Goal: Task Accomplishment & Management: Use online tool/utility

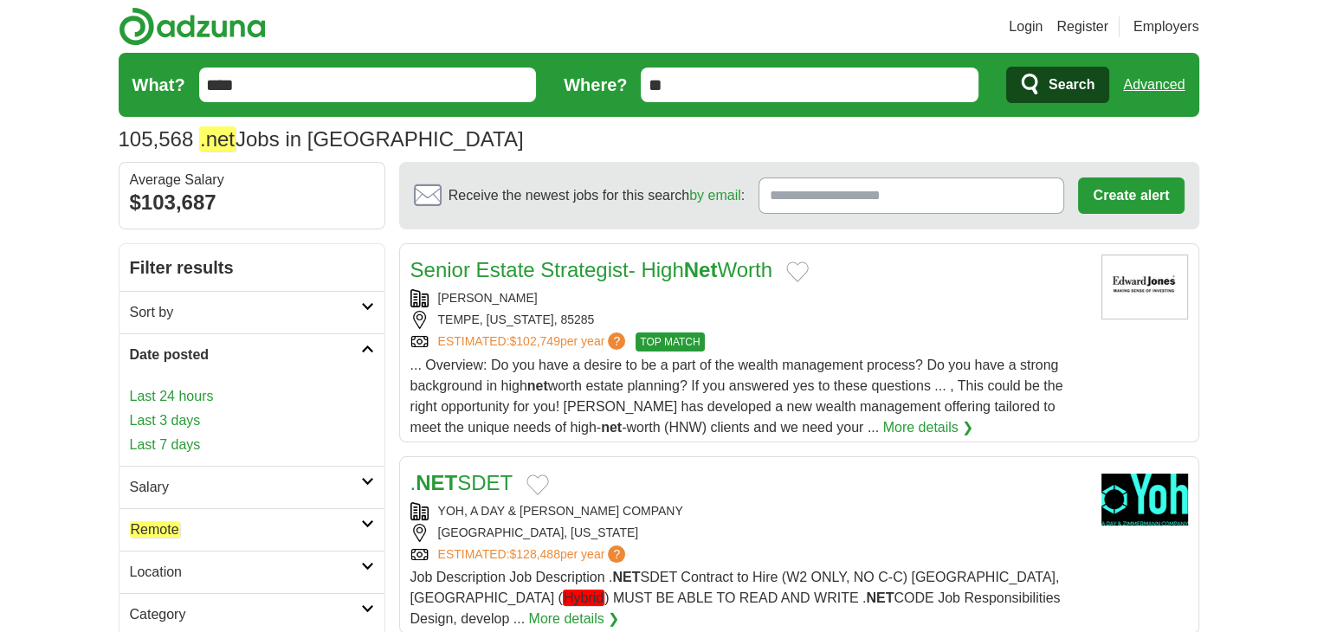
click at [180, 395] on link "Last 24 hours" at bounding box center [252, 396] width 244 height 21
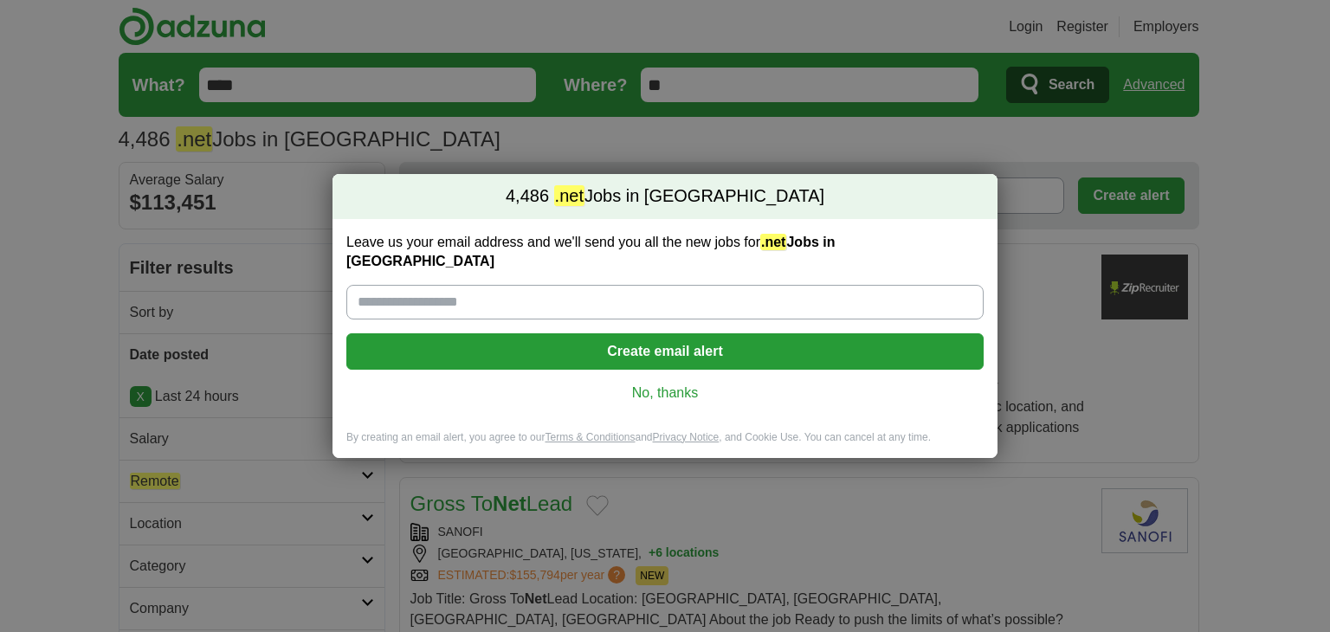
click at [10, 403] on div "4,486 .net Jobs in US Leave us your email address and we'll send you all the ne…" at bounding box center [665, 316] width 1330 height 632
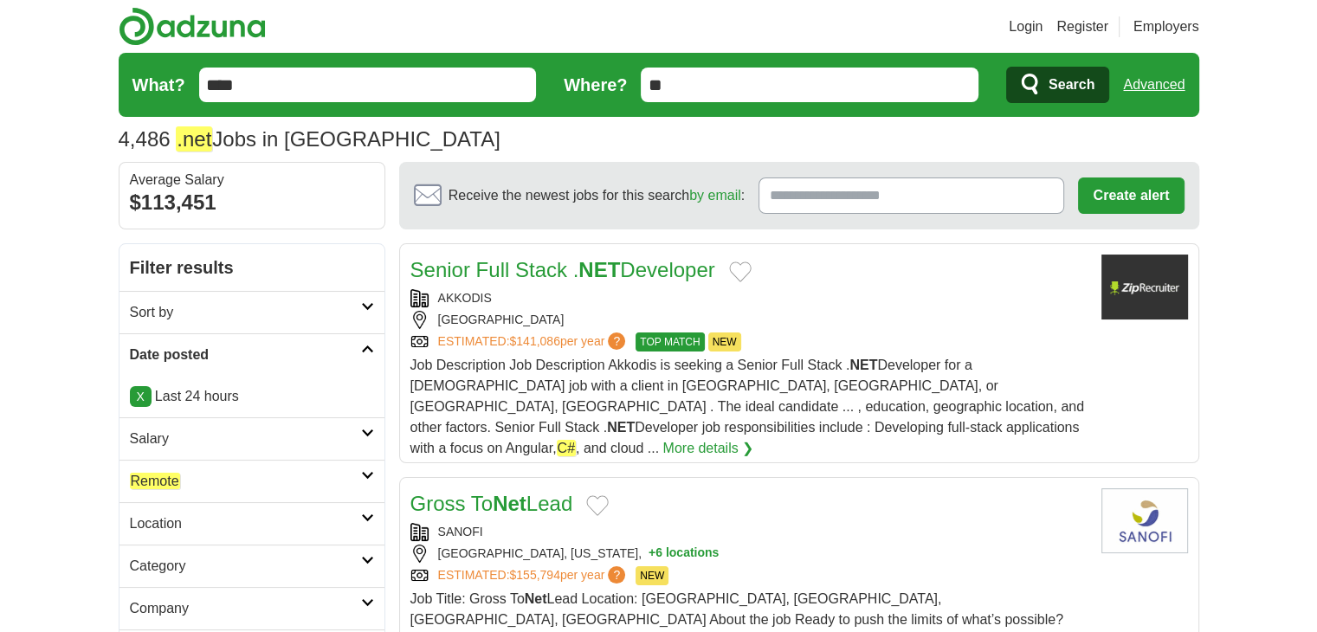
click at [241, 474] on h2 "Remote" at bounding box center [245, 481] width 231 height 21
click at [184, 520] on link "Remote jobs" at bounding box center [167, 522] width 75 height 16
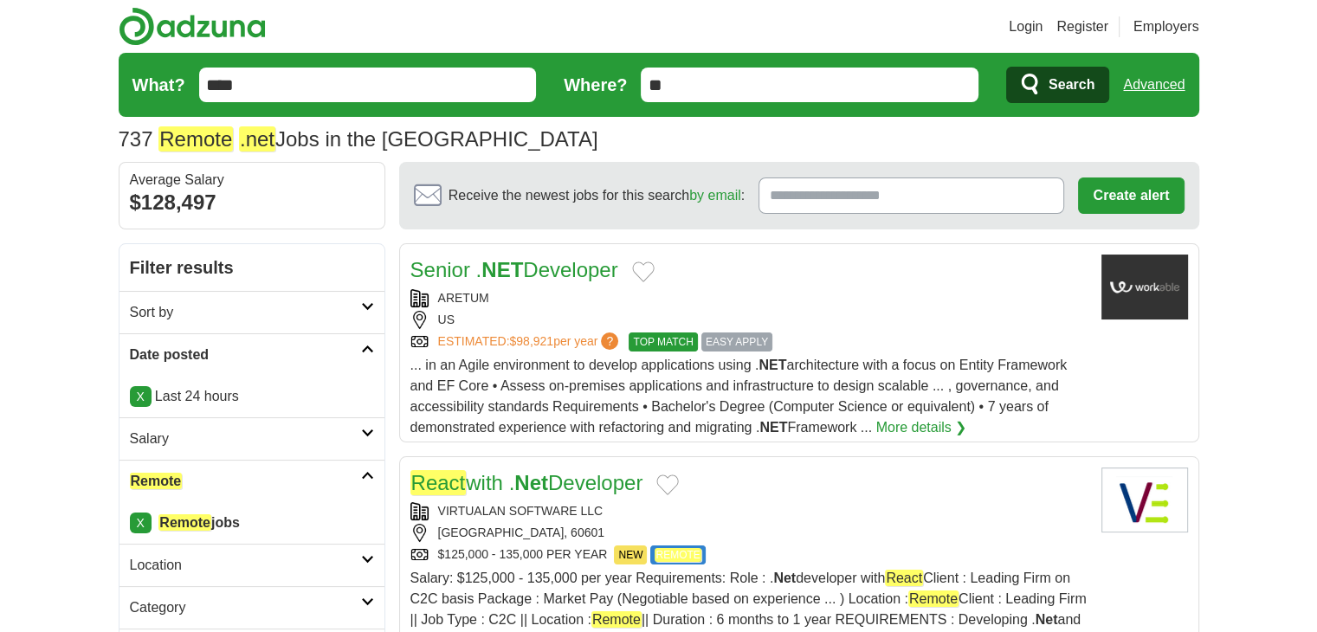
click at [571, 274] on link "Senior . NET Developer" at bounding box center [514, 269] width 208 height 23
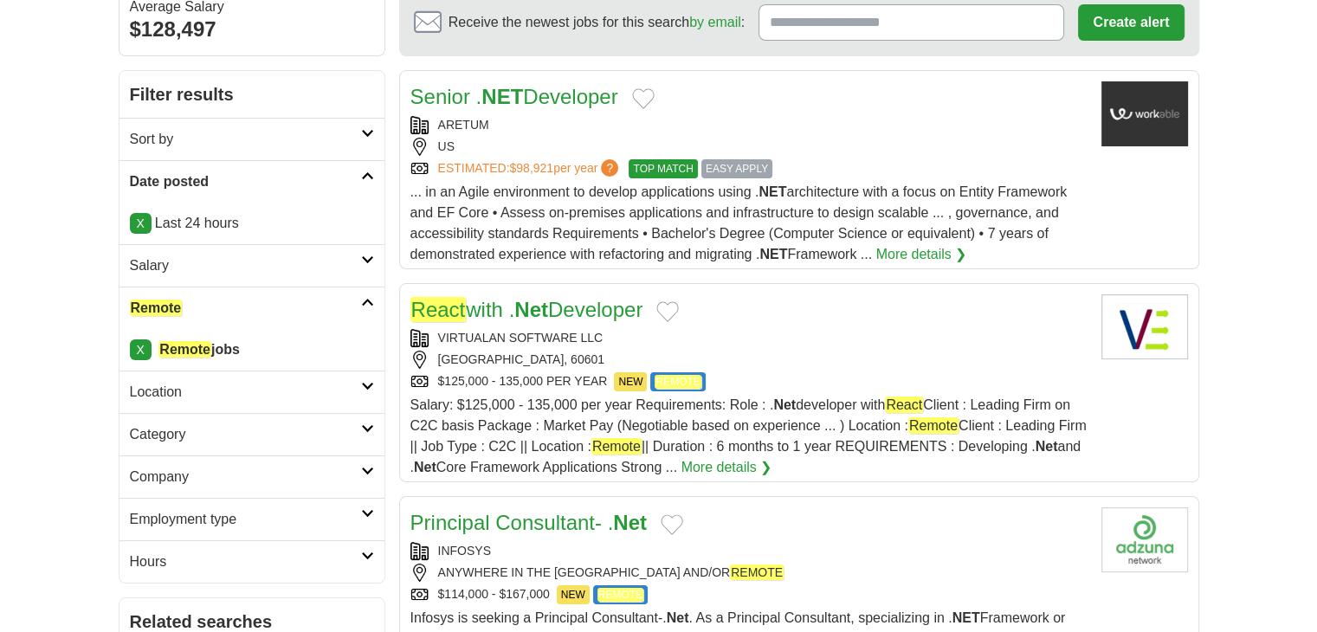
click at [475, 303] on link "React with . Net Developer" at bounding box center [526, 309] width 233 height 25
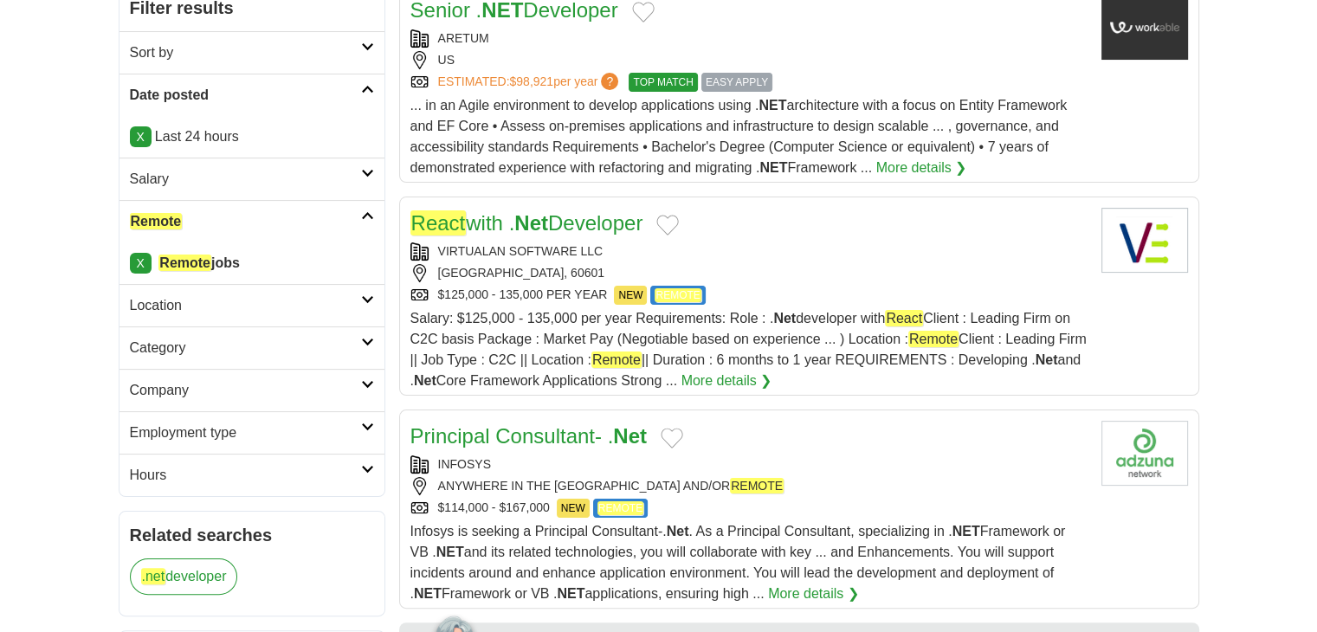
scroll to position [346, 0]
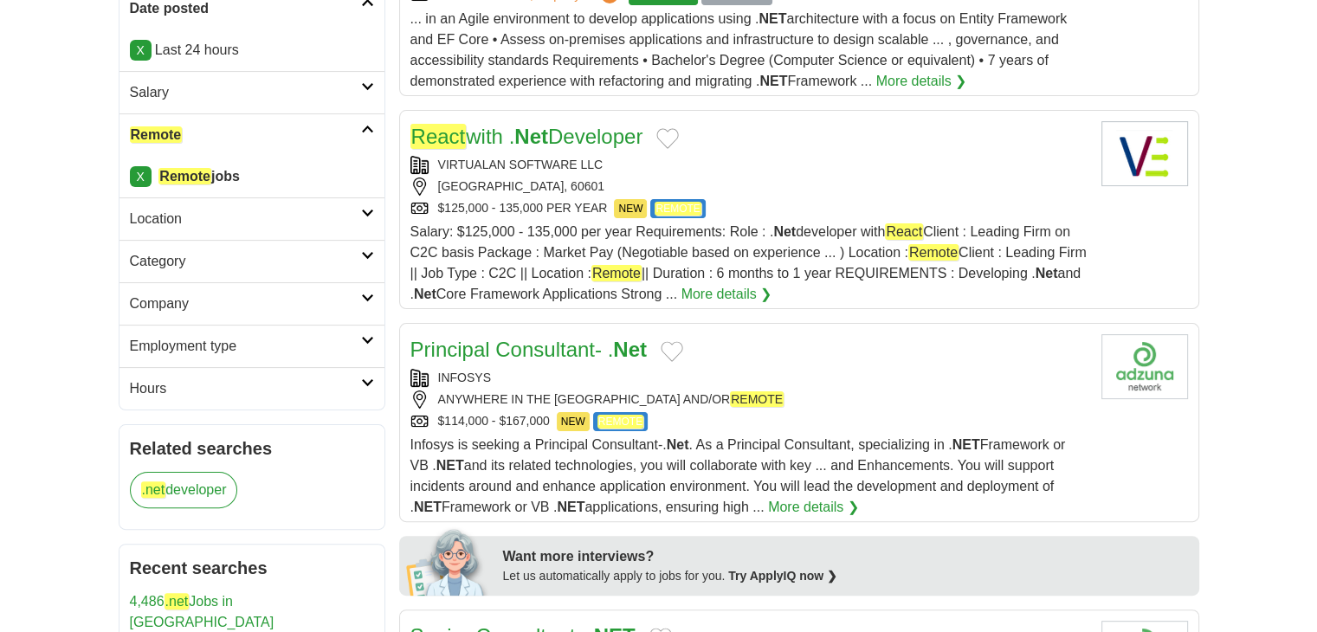
click at [502, 347] on link "Principal Consultant- . Net" at bounding box center [528, 349] width 236 height 23
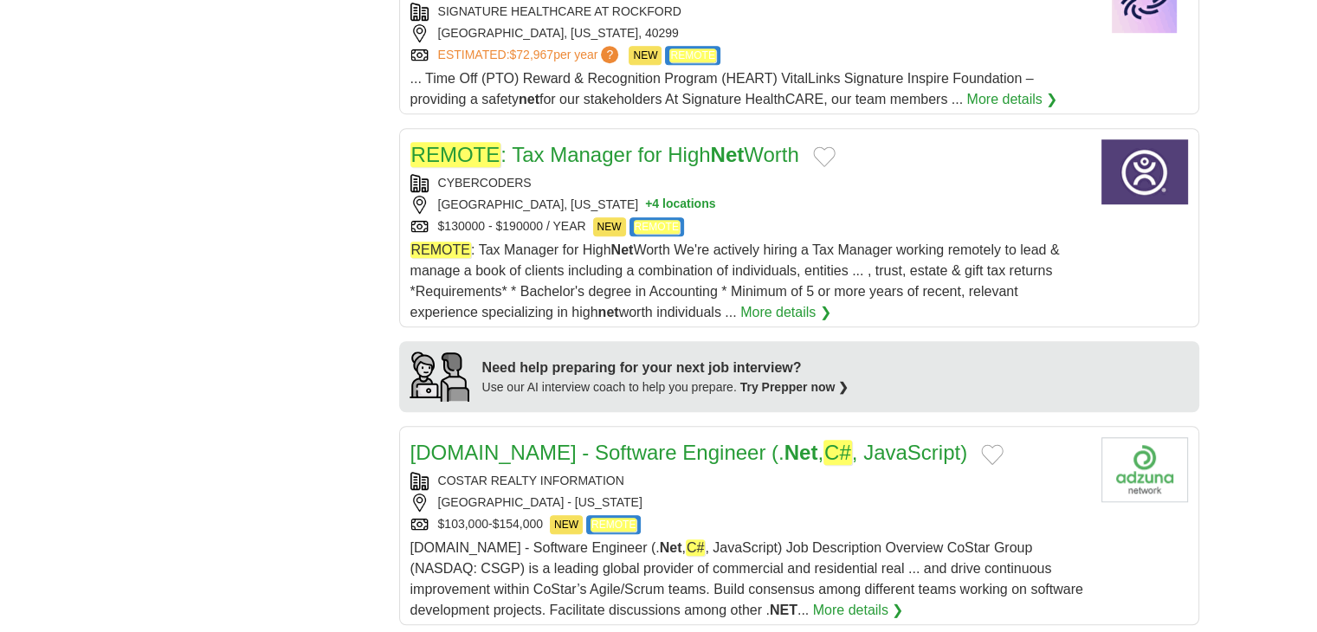
scroll to position [1299, 0]
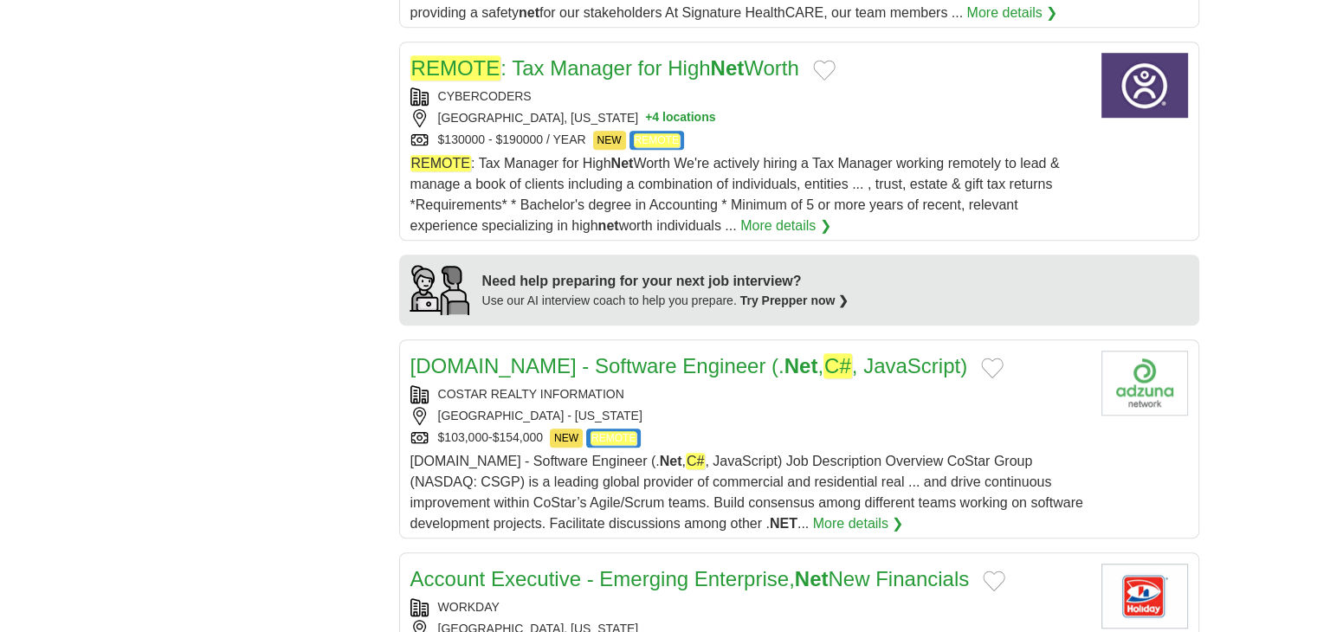
click at [520, 369] on link "Apartments.com - Software Engineer (. Net , C# , JavaScript)" at bounding box center [689, 365] width 558 height 25
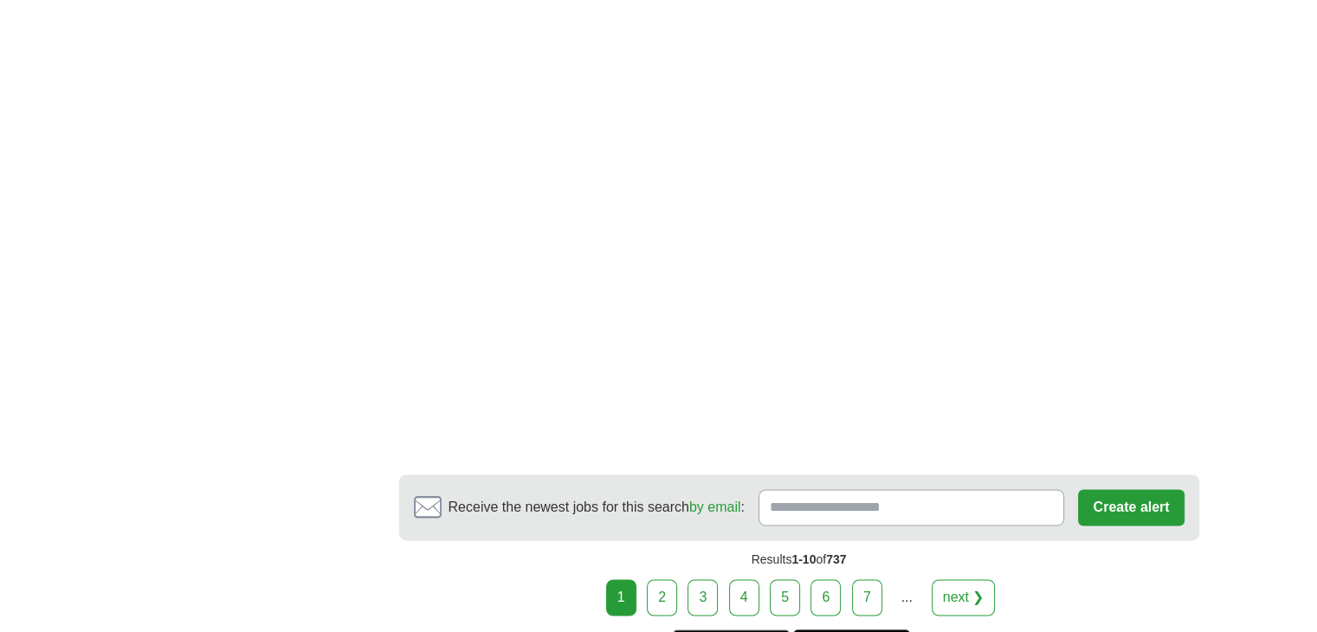
scroll to position [2684, 0]
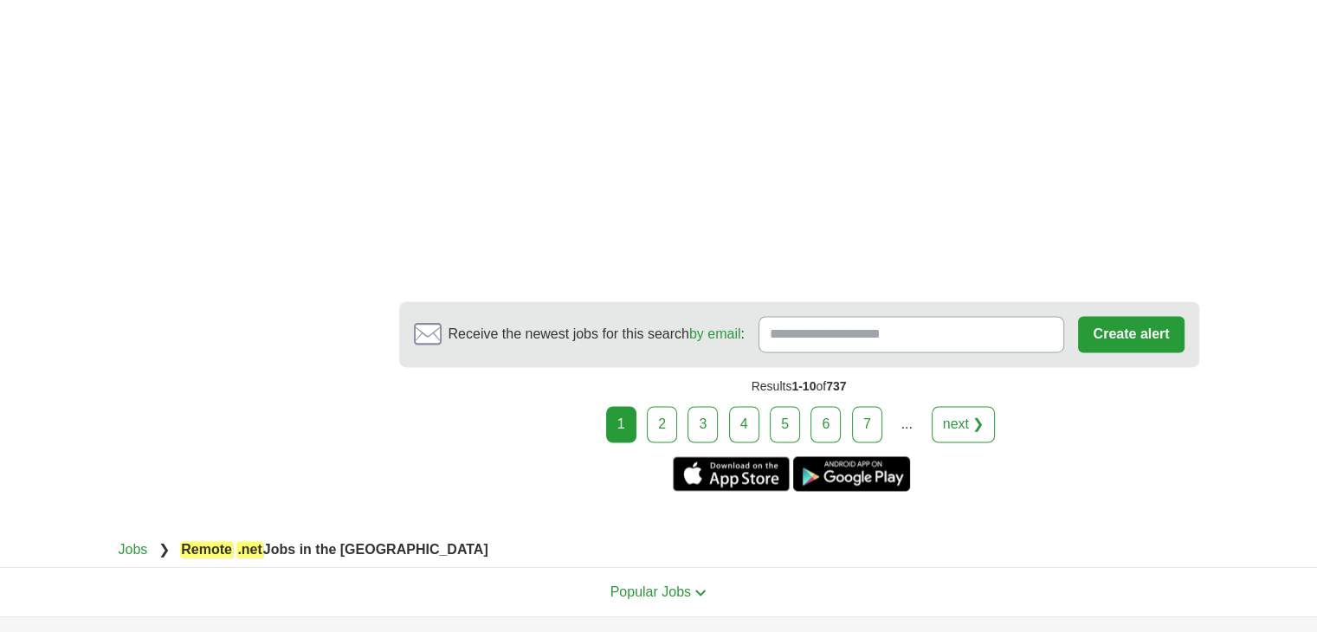
click at [653, 416] on link "2" at bounding box center [662, 424] width 30 height 36
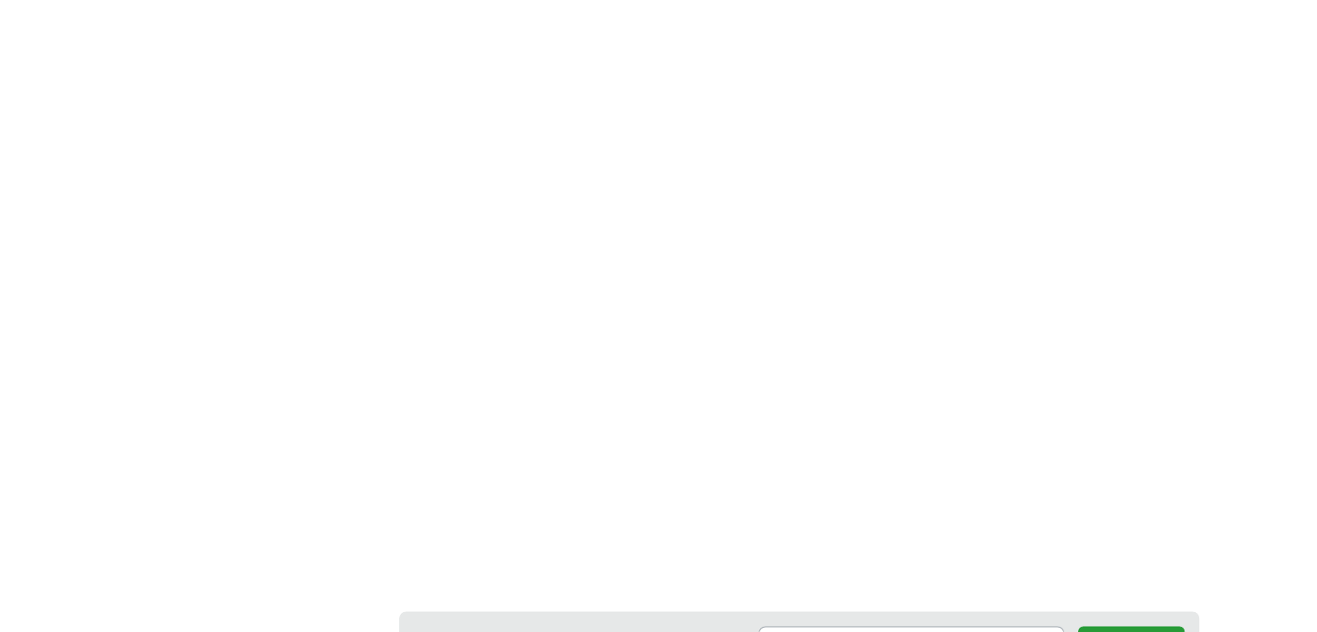
scroll to position [2598, 0]
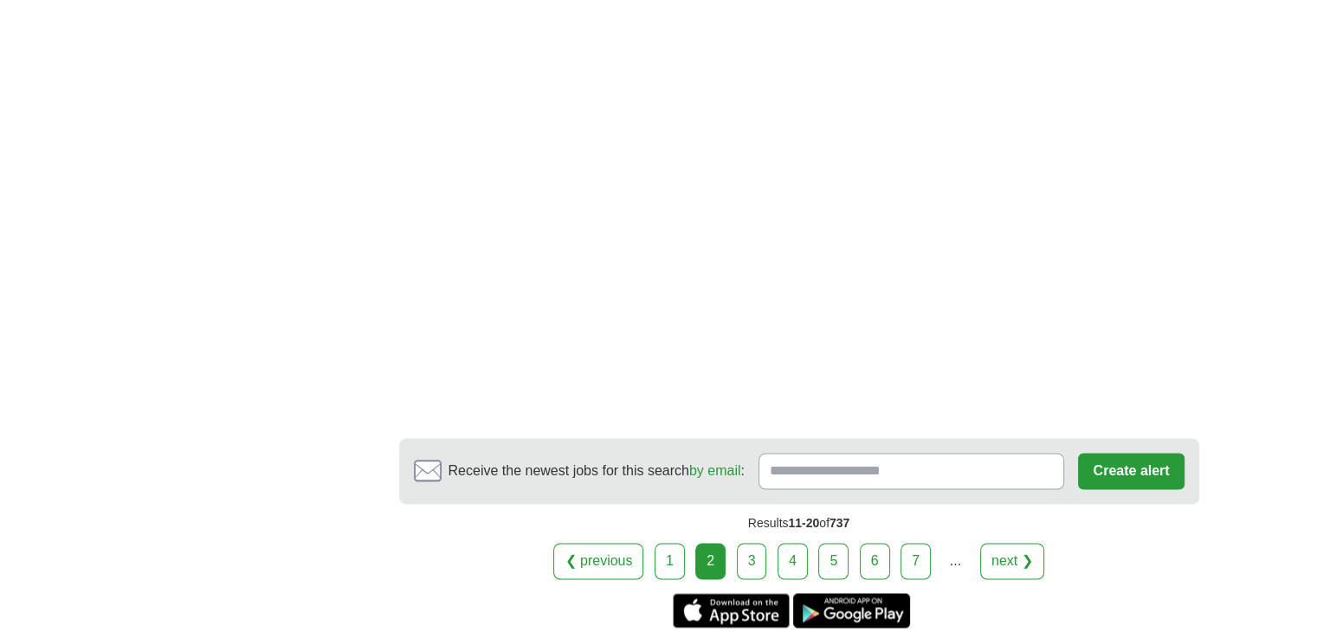
click at [741, 543] on link "3" at bounding box center [752, 561] width 30 height 36
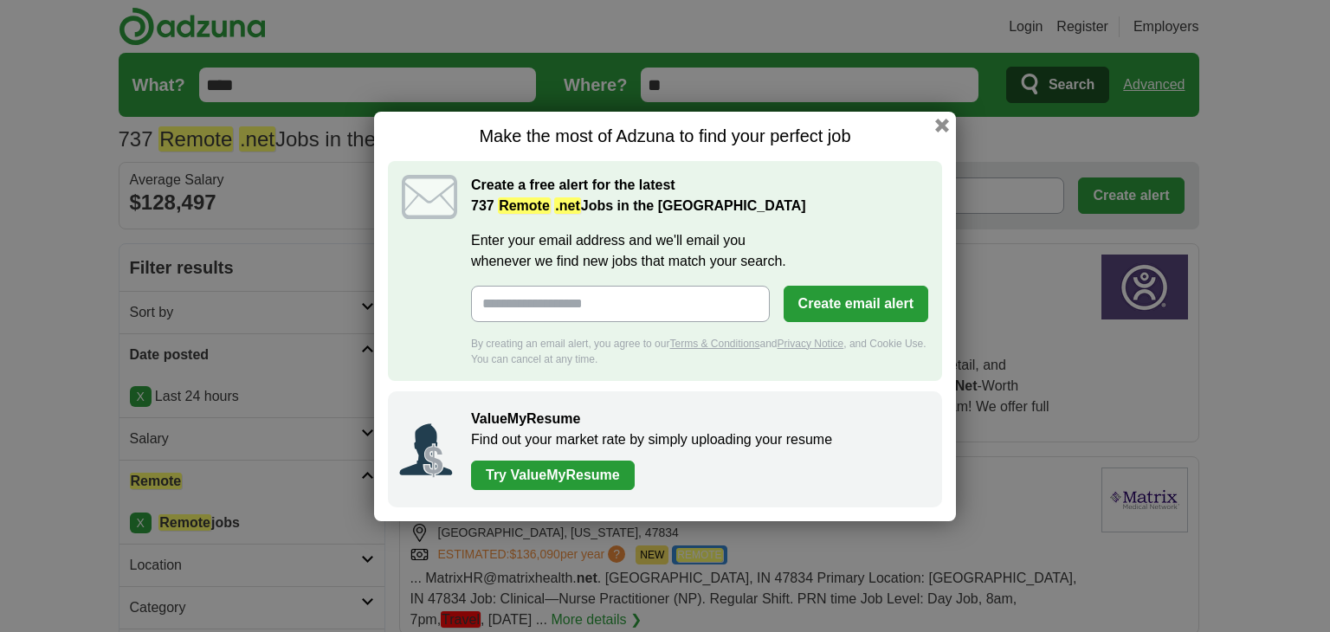
click at [81, 368] on div "Make the most of Adzuna to find your perfect job Create a free alert for the la…" at bounding box center [665, 316] width 1330 height 632
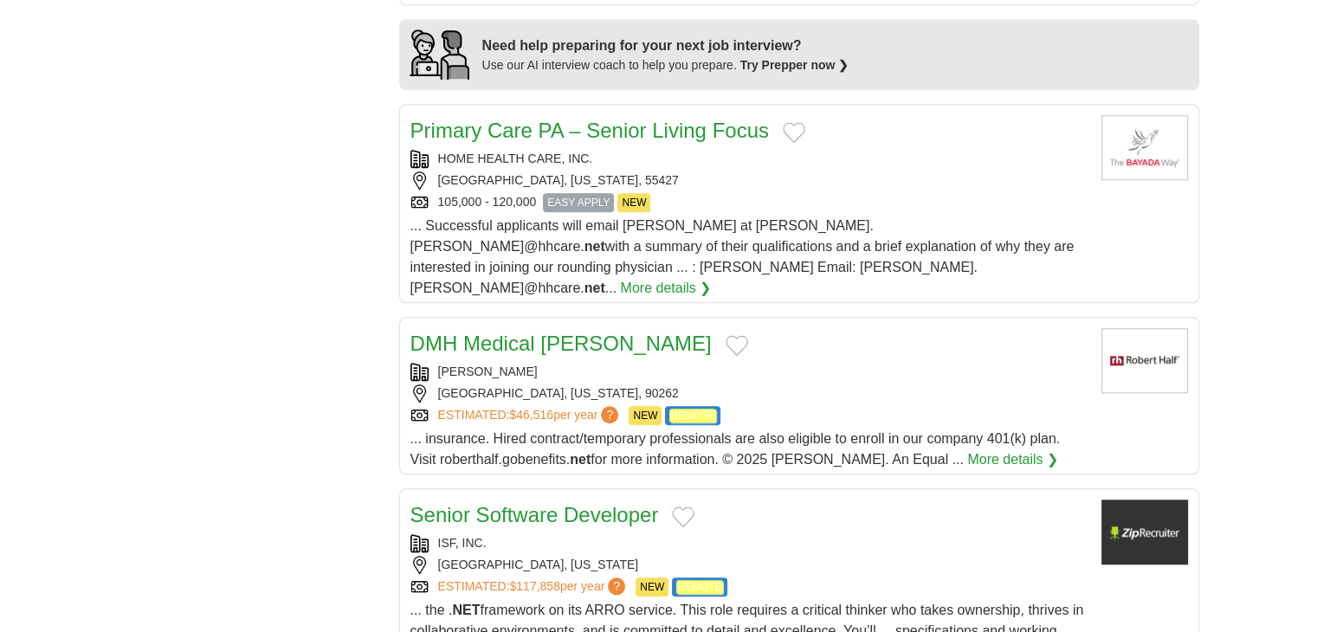
scroll to position [1559, 0]
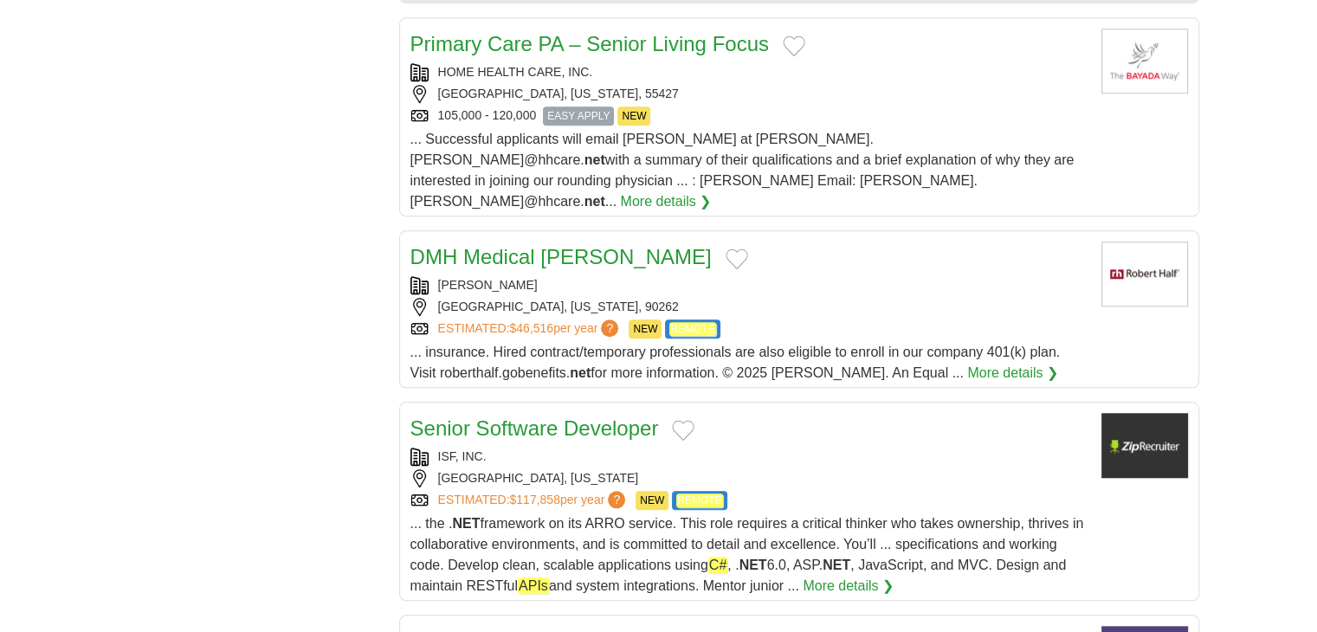
click at [521, 413] on h2 "Senior Software Developer" at bounding box center [534, 428] width 248 height 31
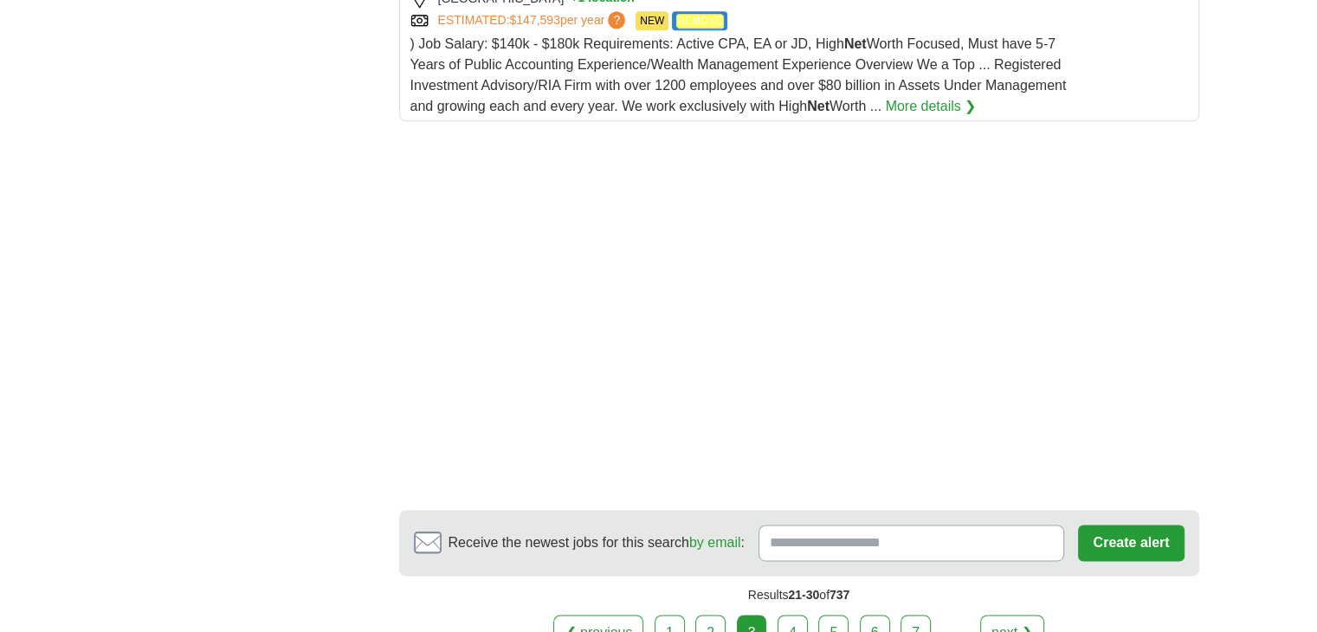
scroll to position [2424, 0]
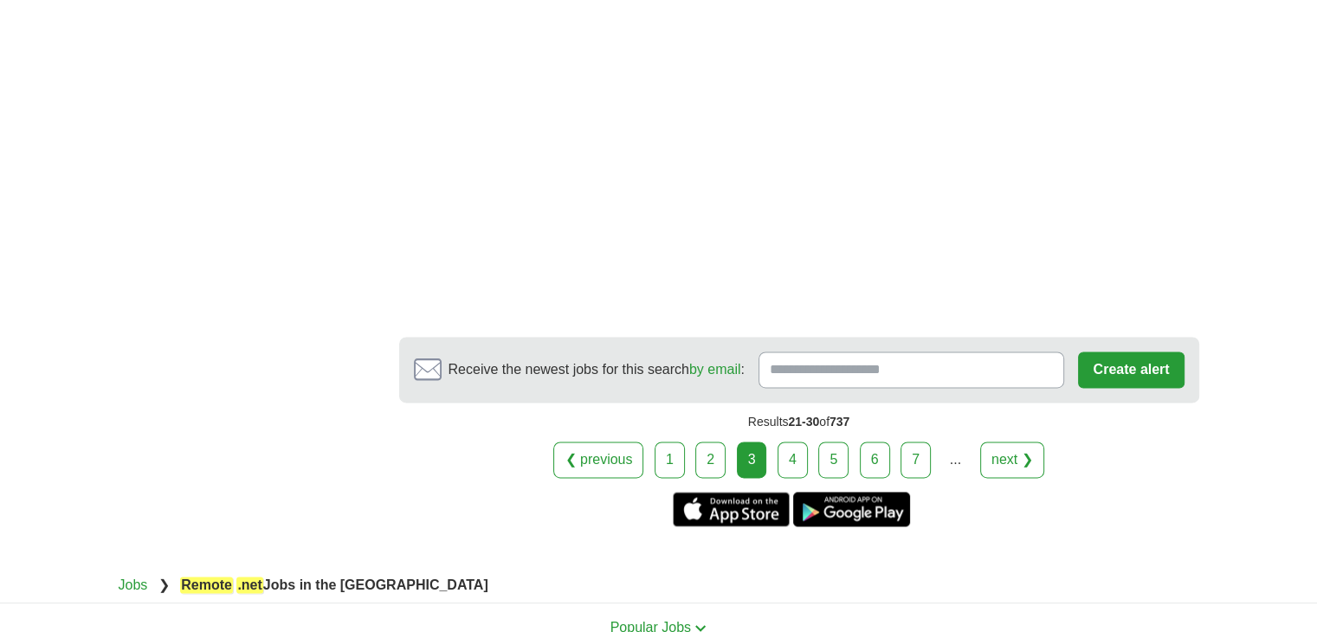
click at [796, 442] on link "4" at bounding box center [793, 460] width 30 height 36
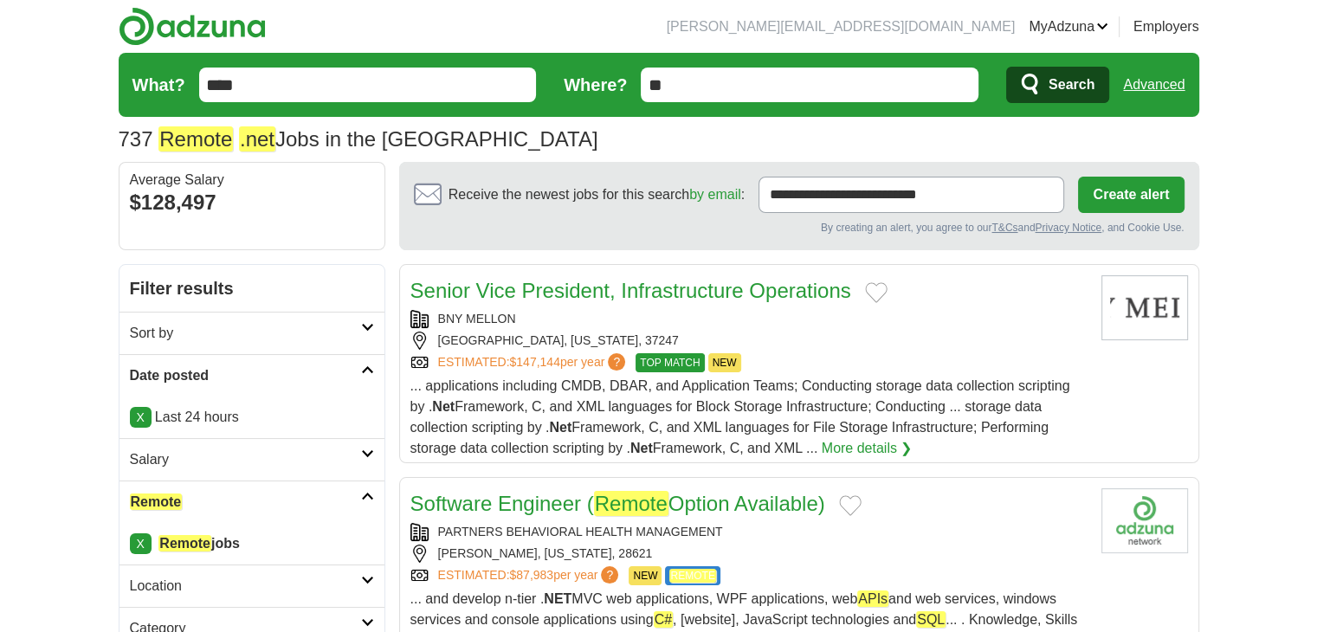
scroll to position [87, 0]
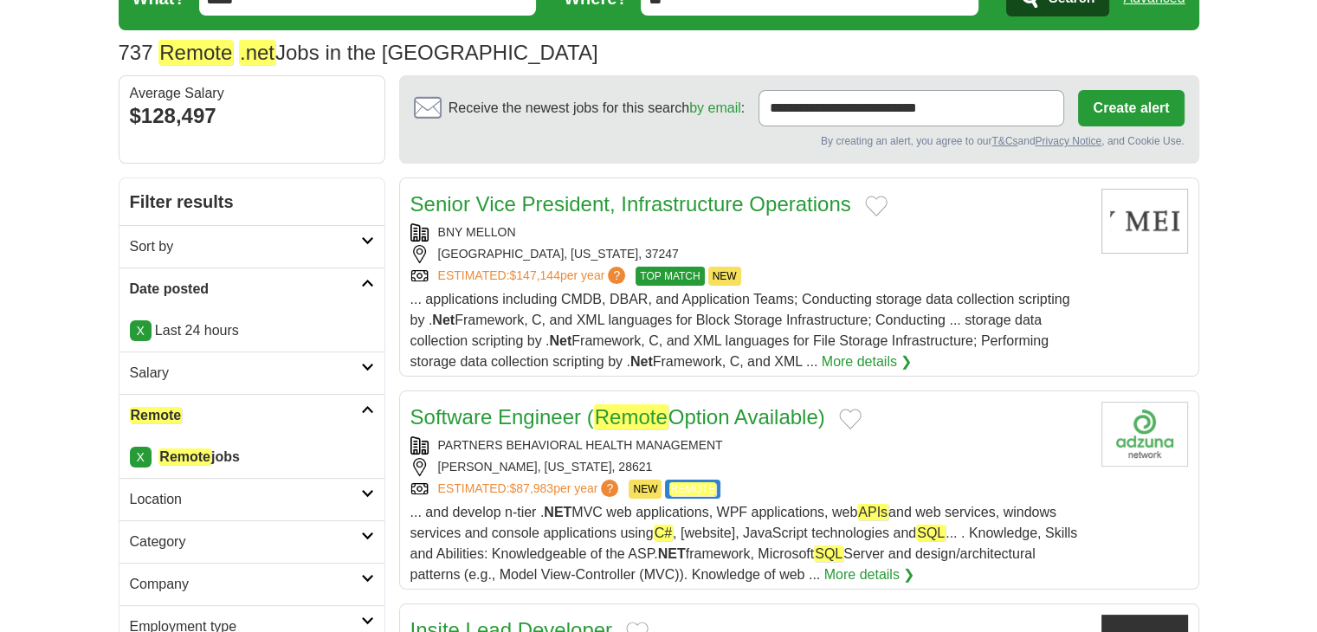
click at [506, 410] on link "Software Engineer ( Remote Option Available)" at bounding box center [617, 416] width 415 height 25
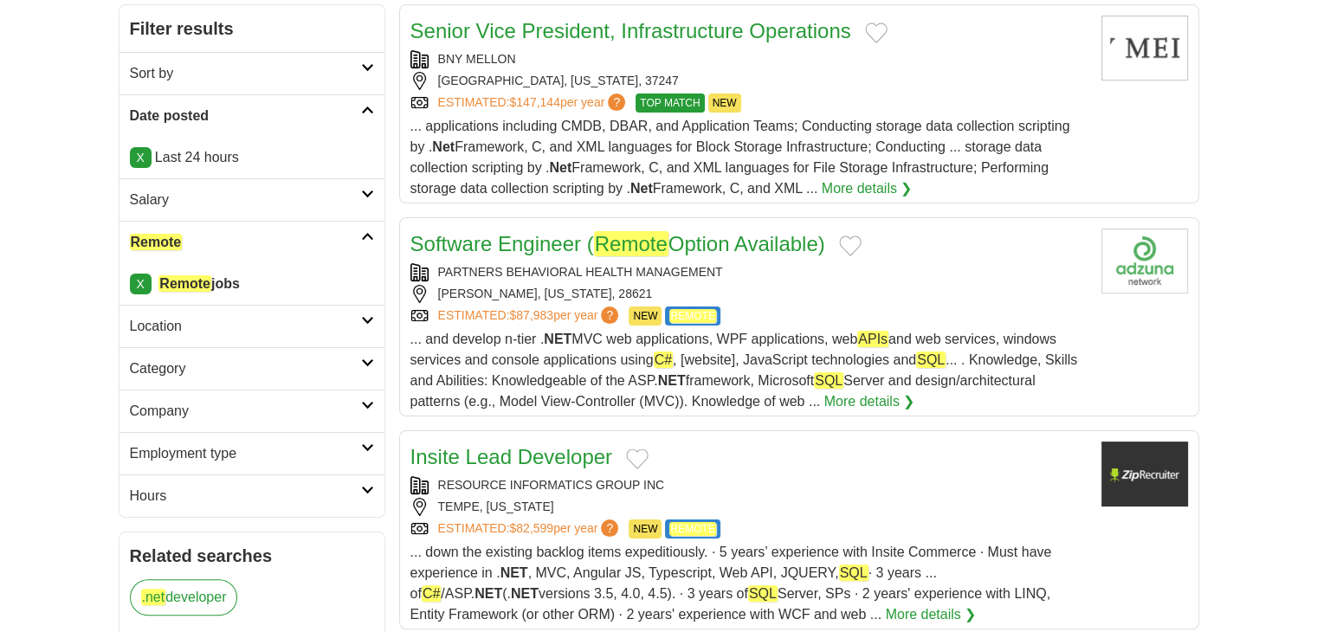
scroll to position [346, 0]
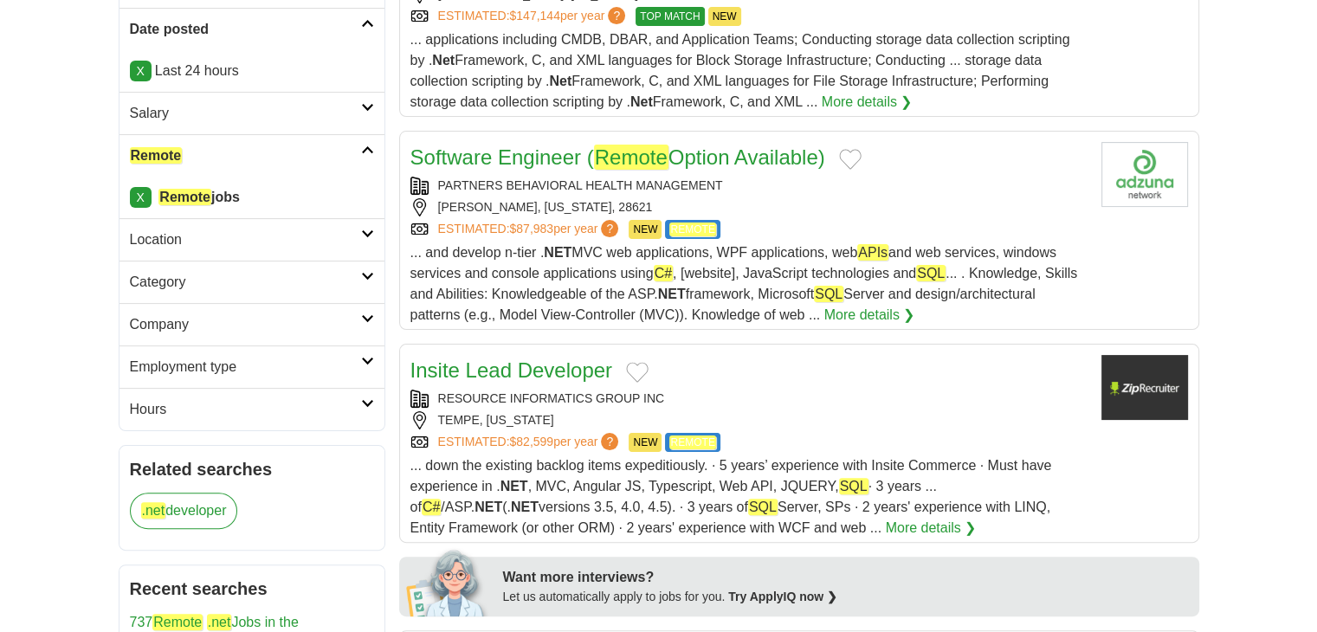
click at [571, 365] on link "Insite Lead Developer" at bounding box center [511, 369] width 202 height 23
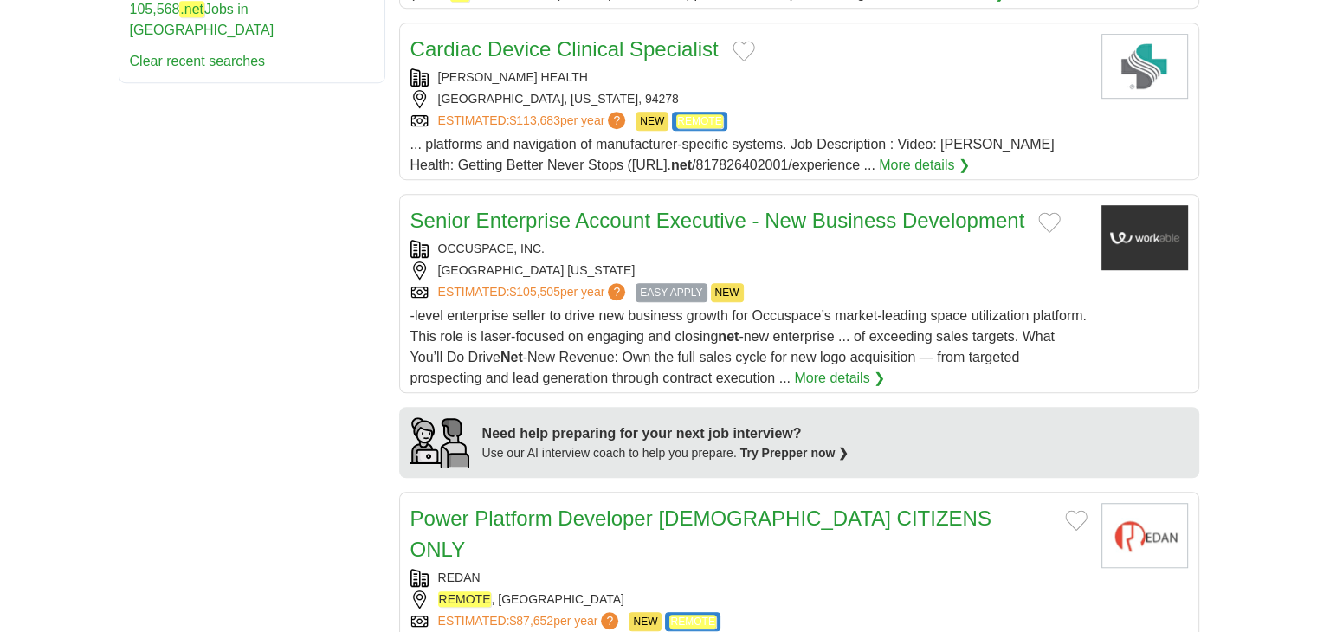
scroll to position [1212, 0]
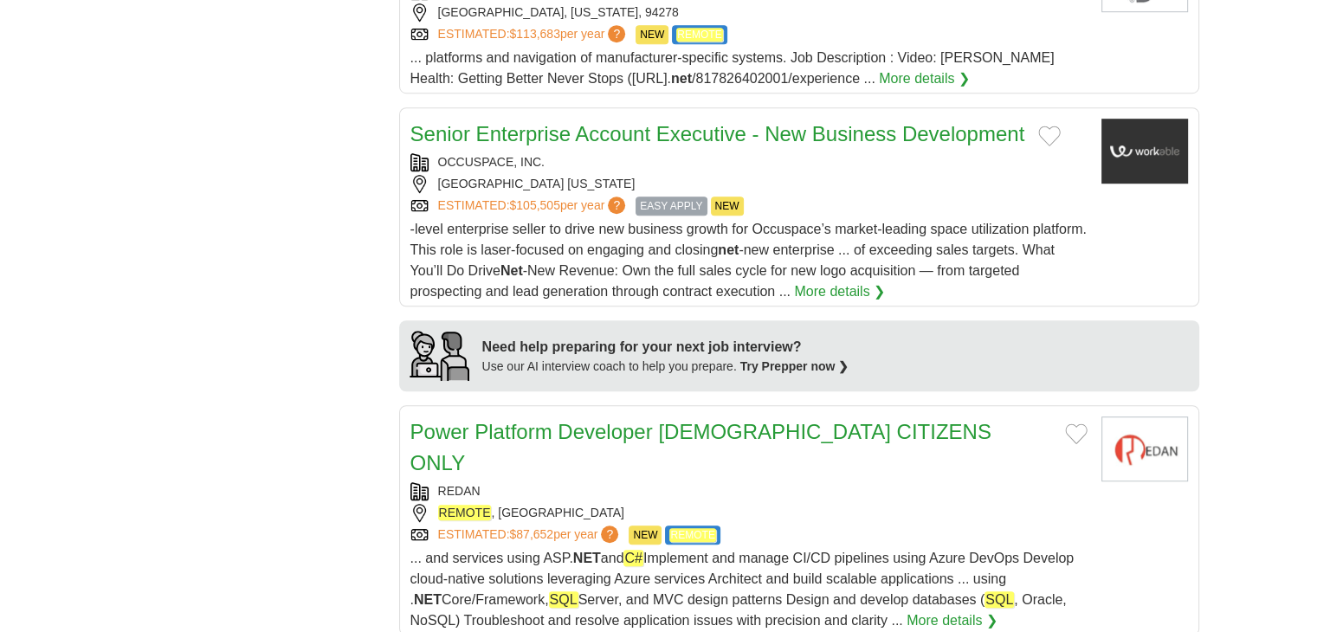
click at [659, 430] on link "Power Platform Developer [DEMOGRAPHIC_DATA] CITIZENS ONLY" at bounding box center [700, 447] width 581 height 55
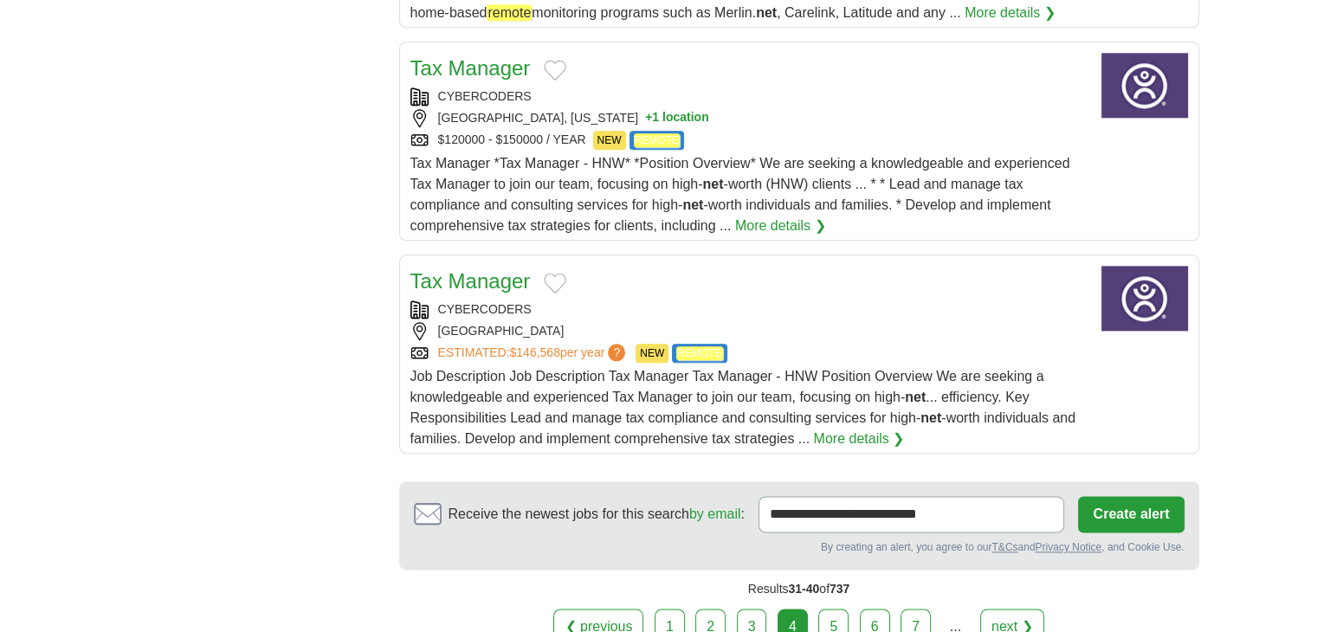
scroll to position [2078, 0]
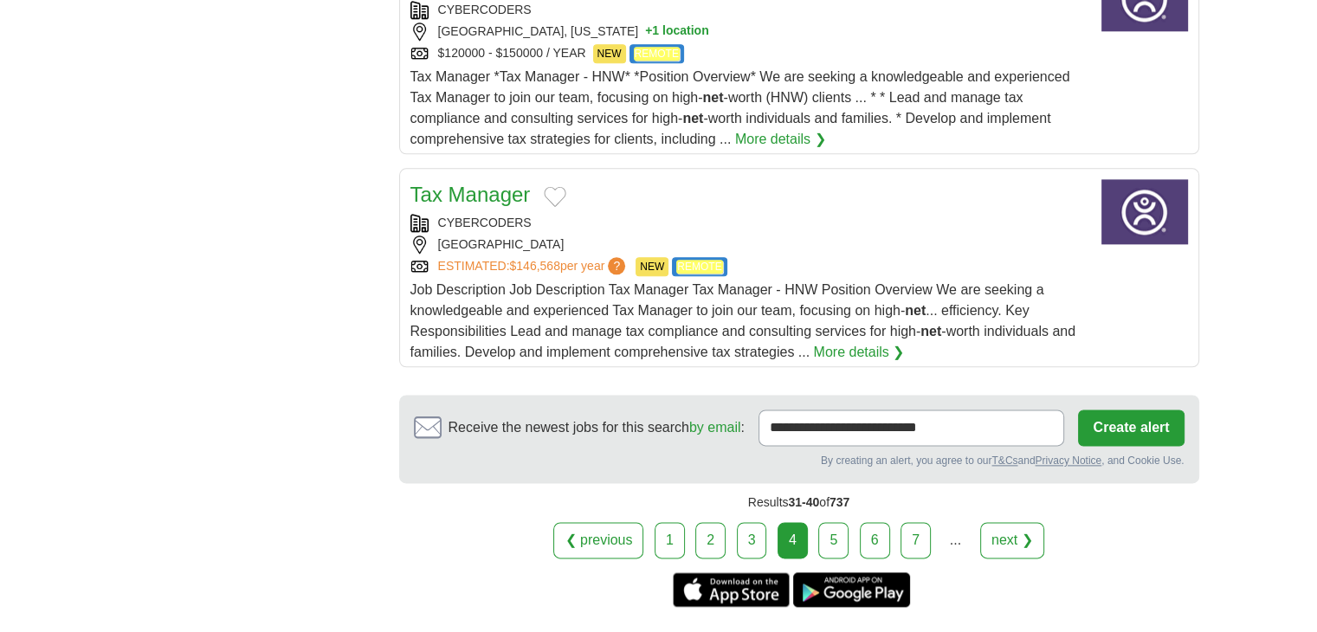
click at [832, 522] on link "5" at bounding box center [833, 540] width 30 height 36
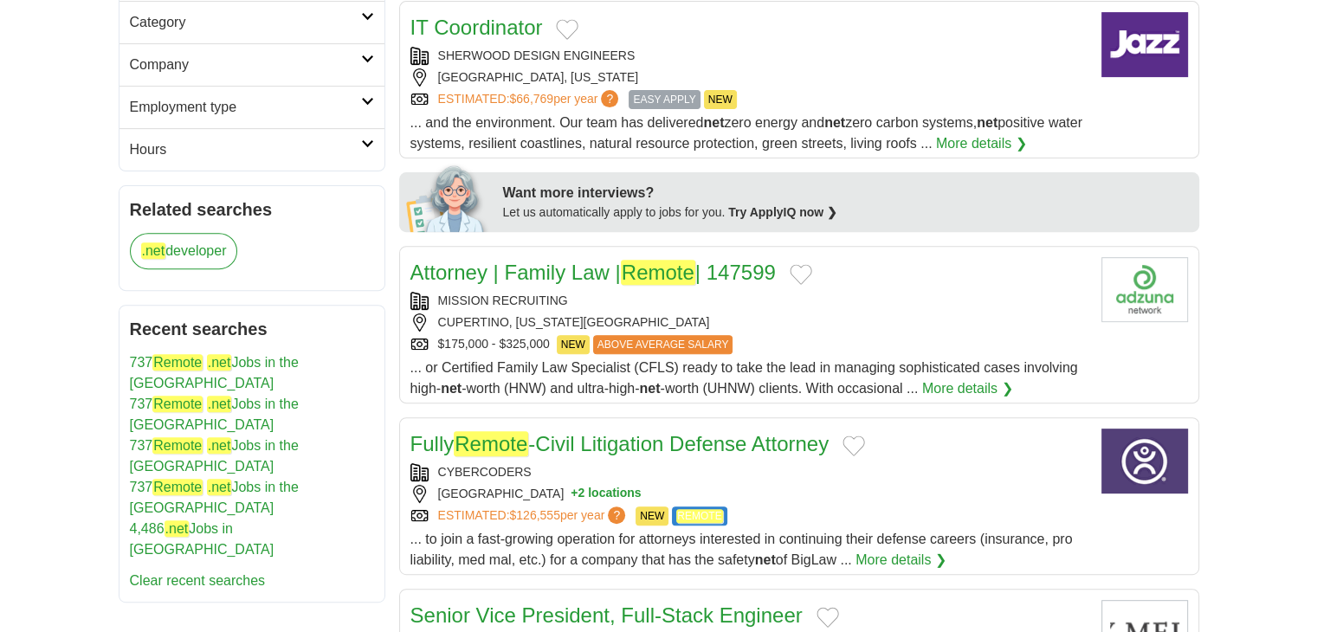
scroll to position [693, 0]
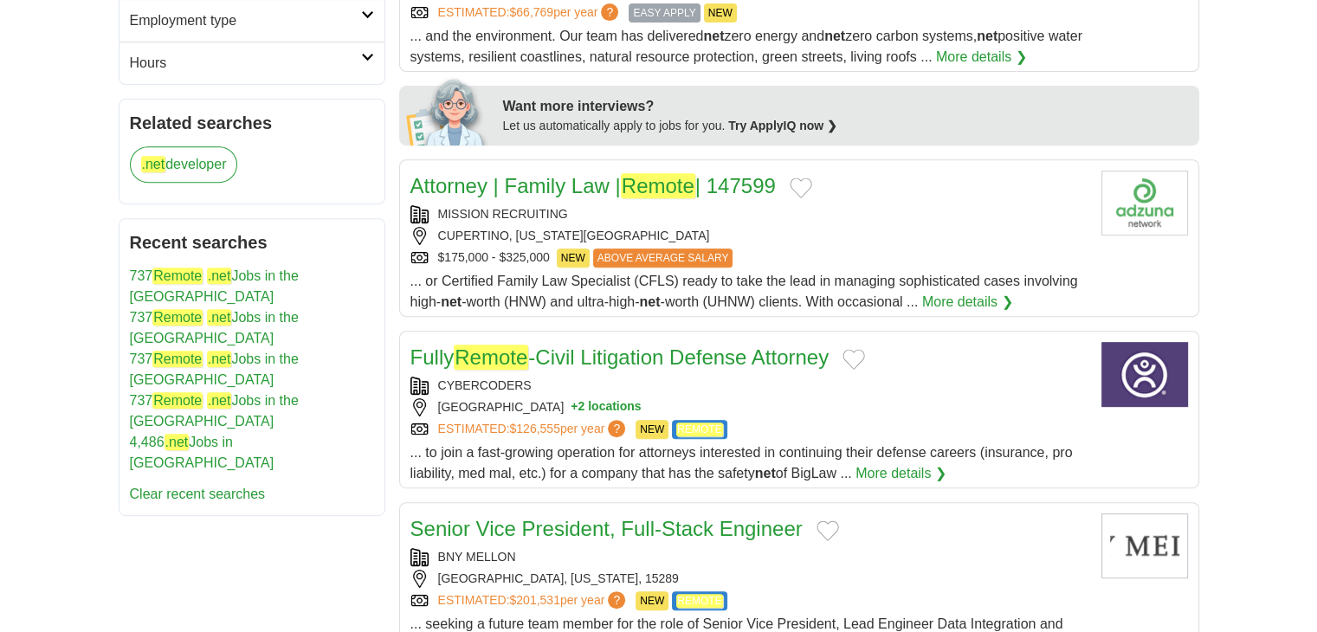
click at [587, 361] on link "Fully Remote -Civil Litigation Defense Attorney" at bounding box center [619, 357] width 419 height 25
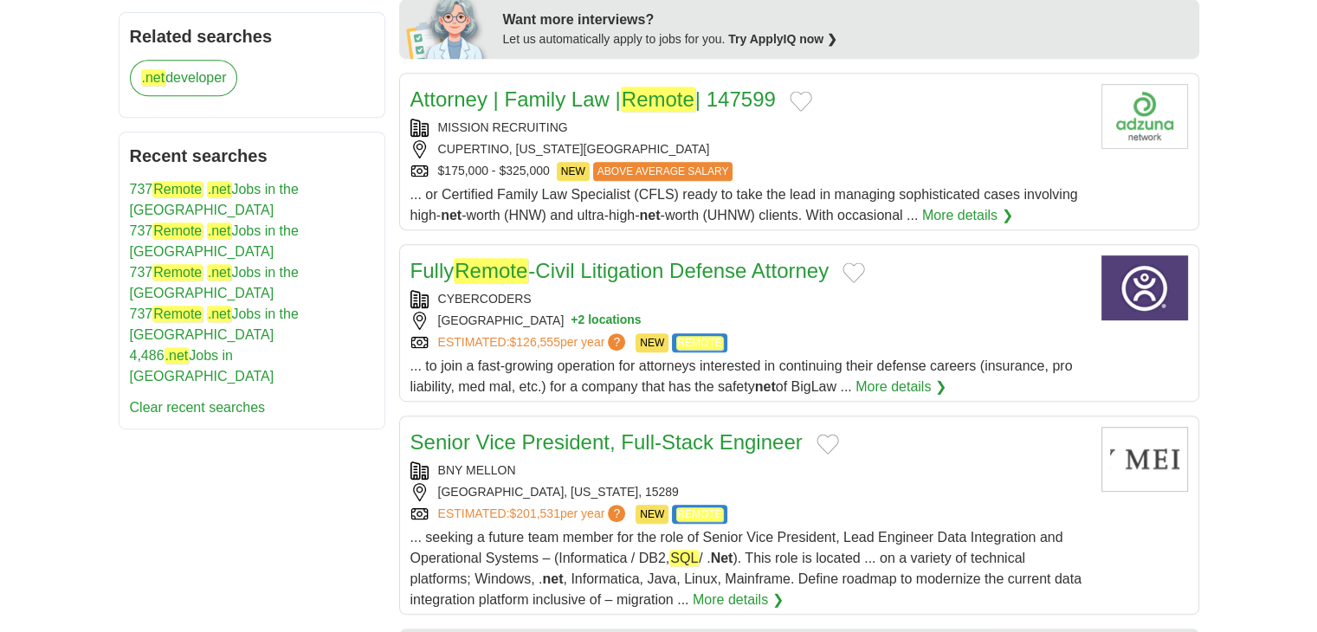
scroll to position [866, 0]
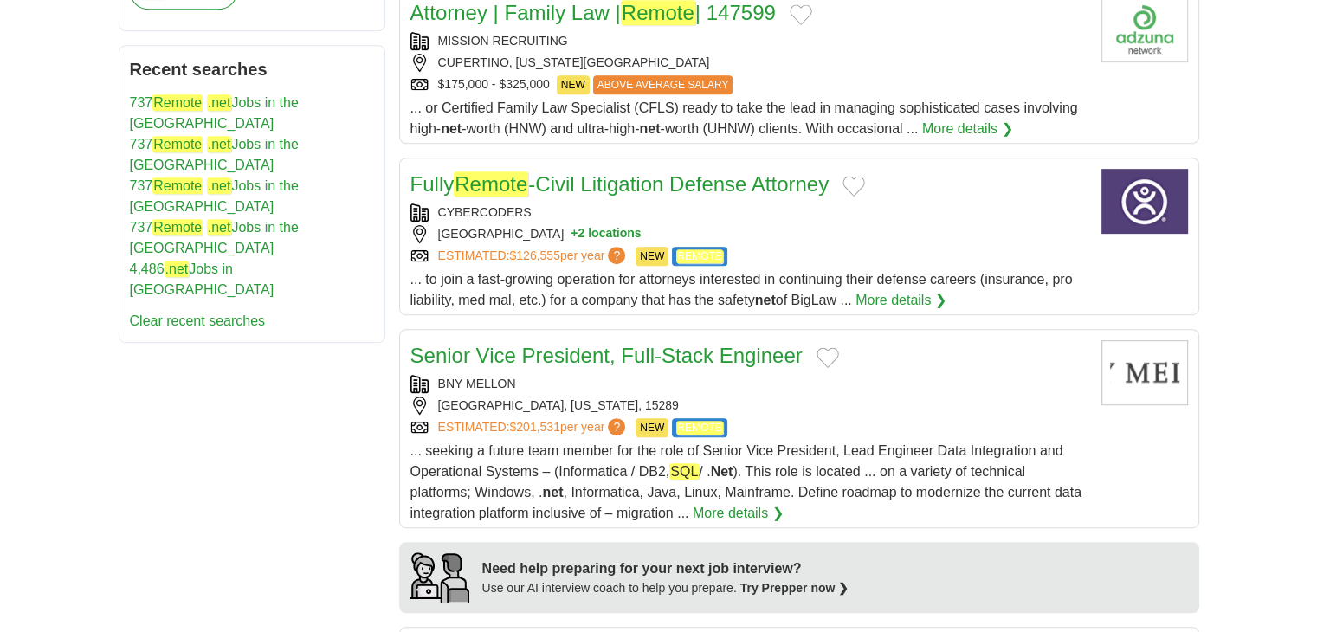
click at [440, 345] on link "Senior Vice President, Full-Stack Engineer" at bounding box center [606, 355] width 392 height 23
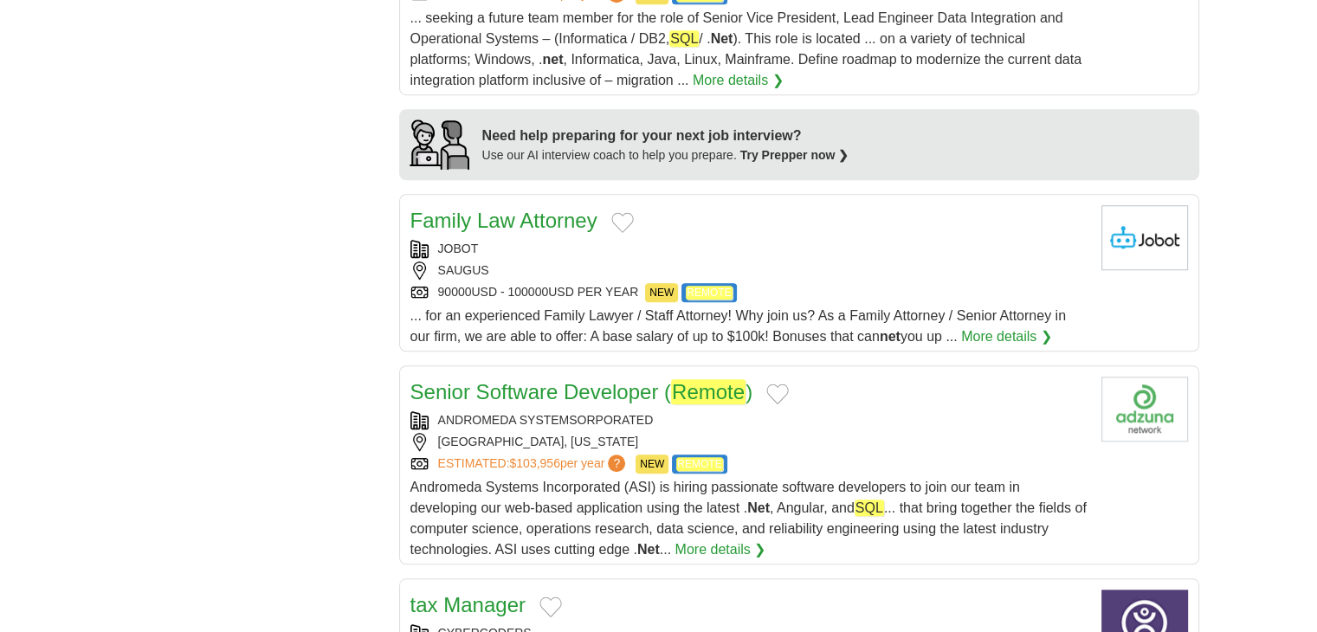
scroll to position [1385, 0]
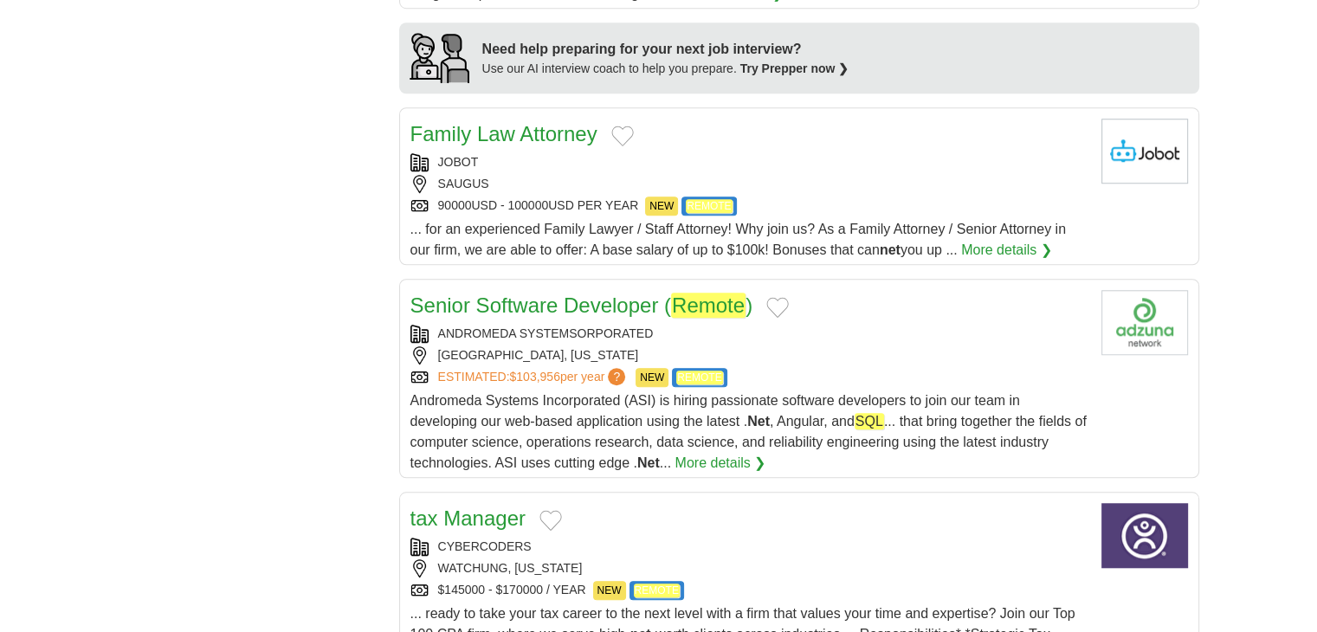
click at [464, 306] on link "Senior Software Developer ( Remote )" at bounding box center [581, 305] width 343 height 25
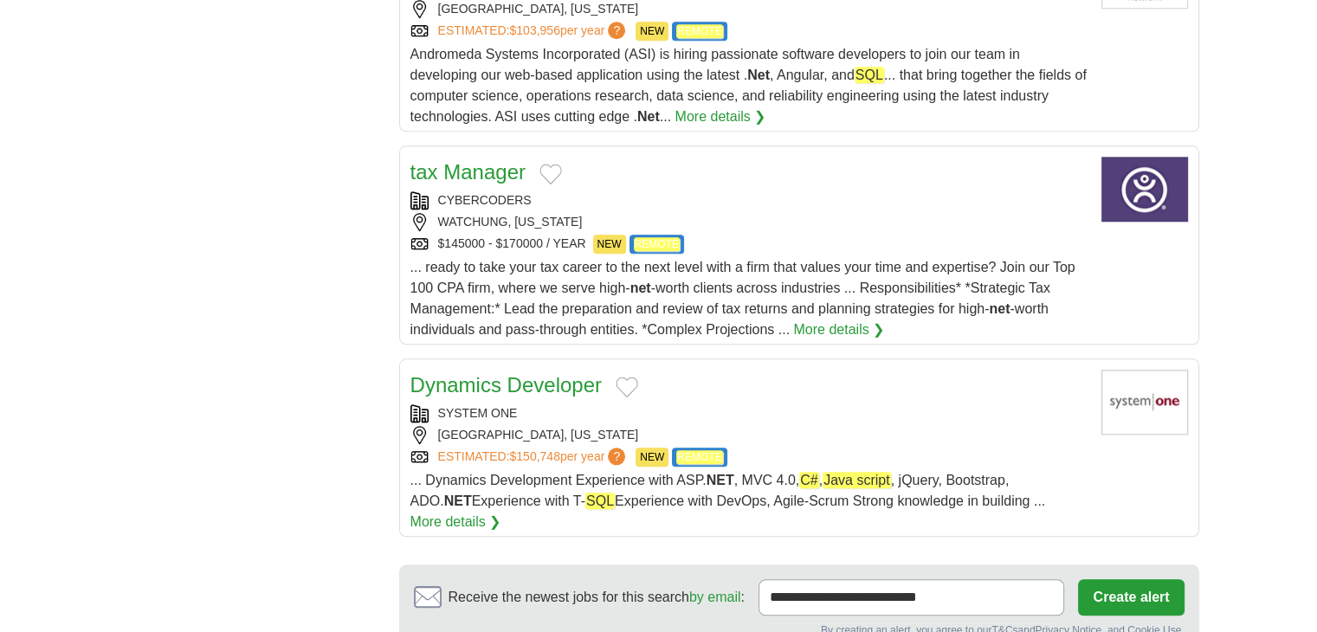
scroll to position [1818, 0]
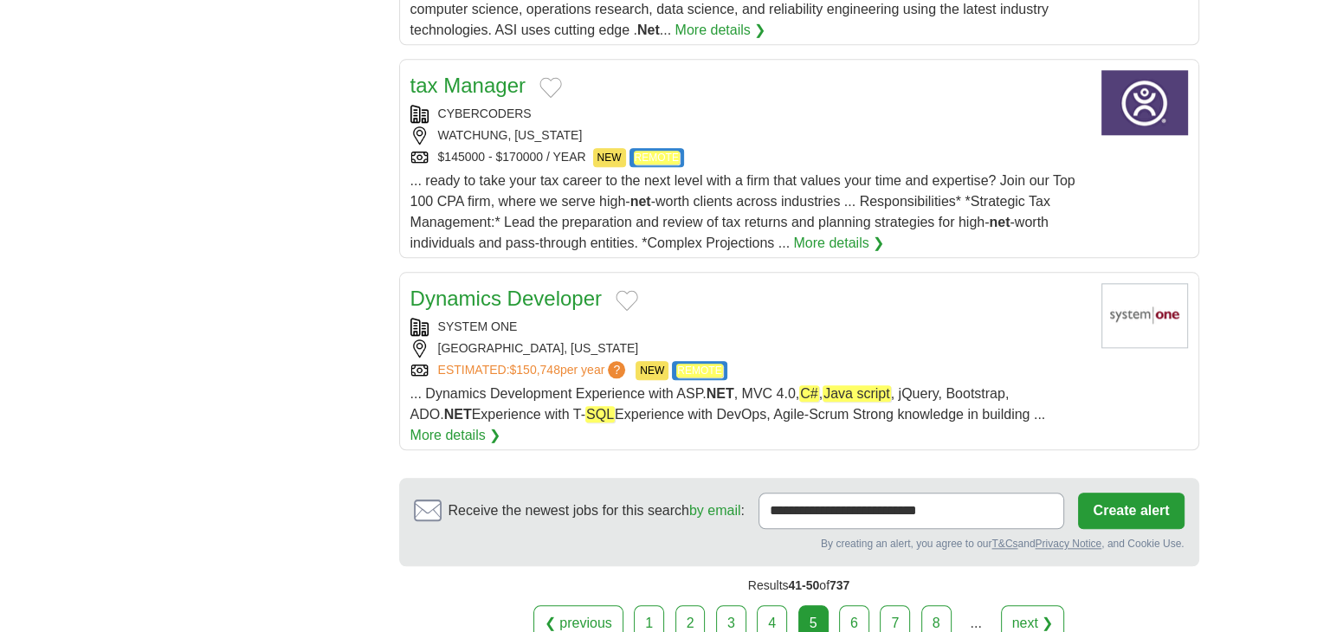
click at [444, 287] on link "Dynamics Developer" at bounding box center [505, 298] width 191 height 23
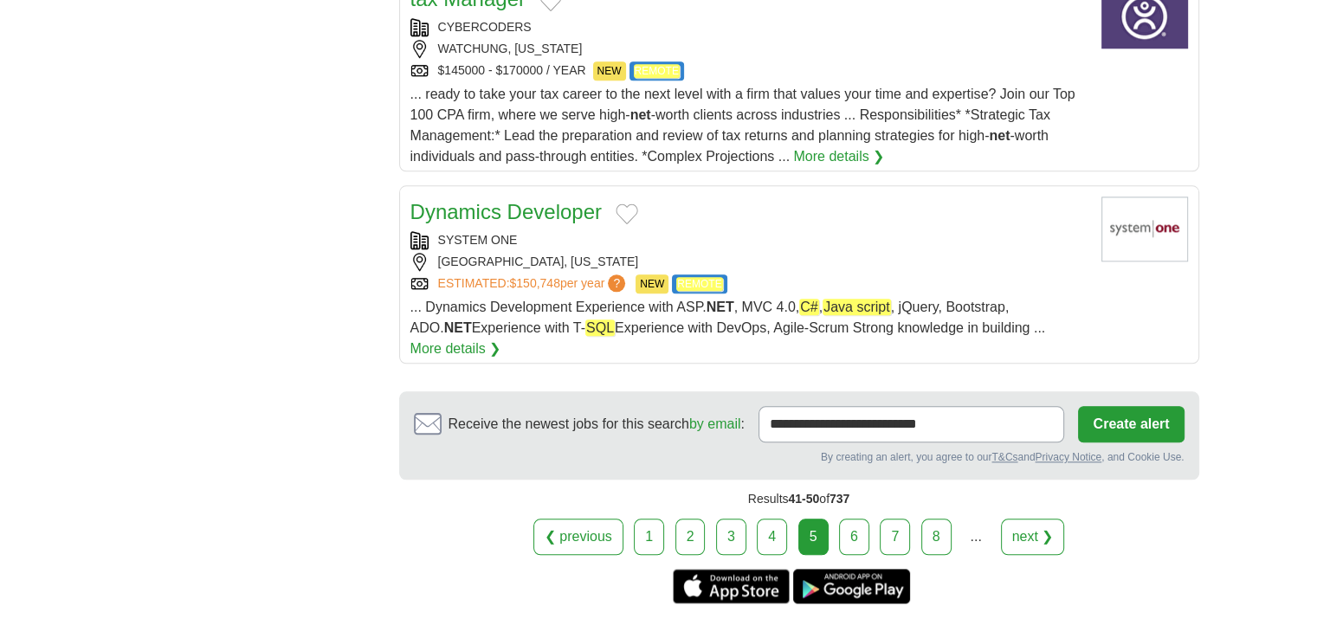
click at [842, 519] on link "6" at bounding box center [854, 537] width 30 height 36
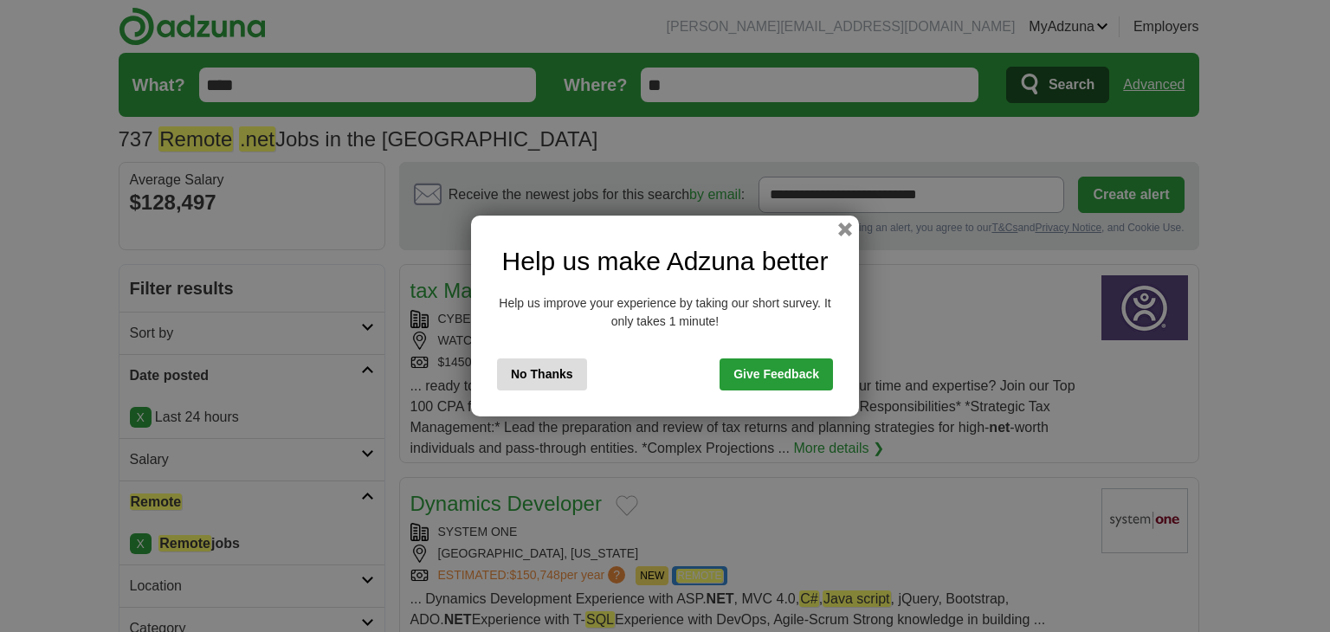
click at [0, 350] on div "Help us make Adzuna better Help us improve your experience by taking our short …" at bounding box center [665, 316] width 1330 height 632
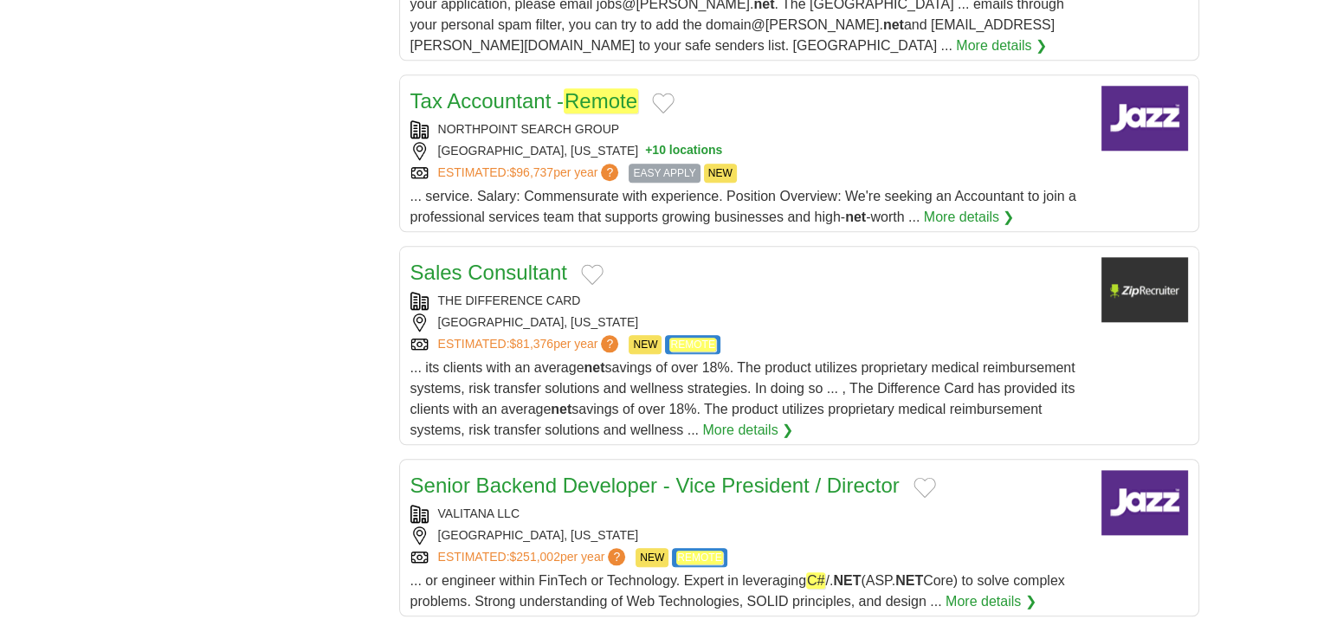
scroll to position [1905, 0]
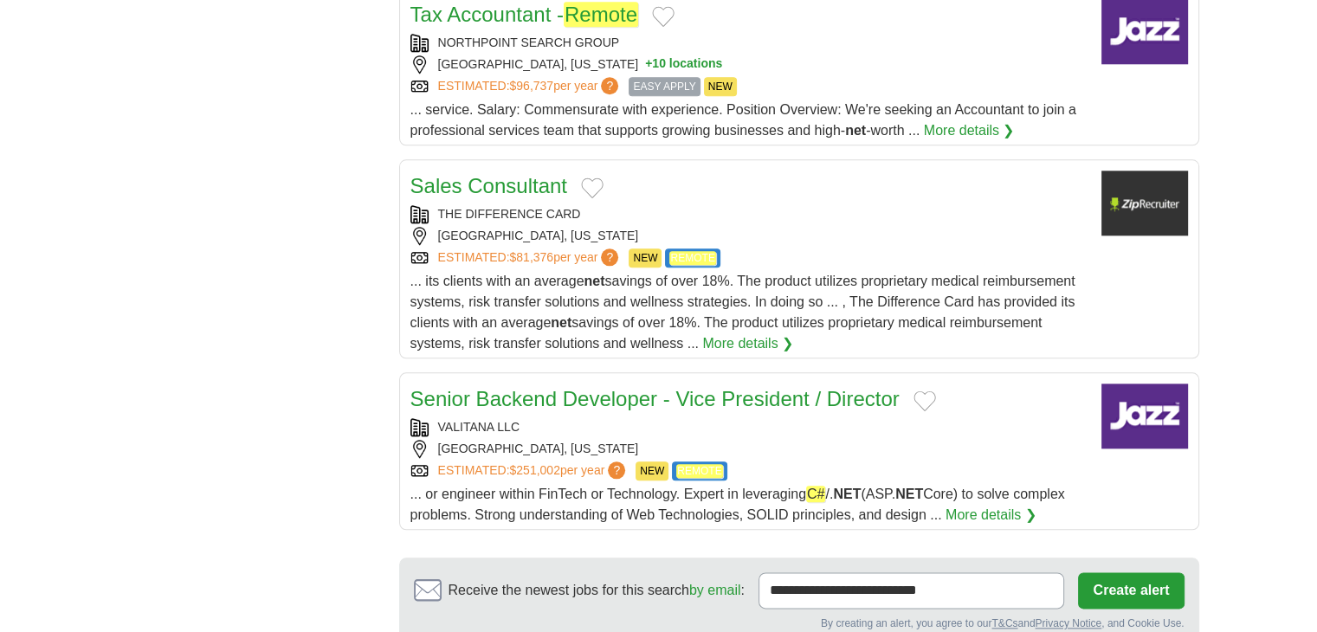
click at [572, 387] on link "Senior Backend Developer - Vice President / Director" at bounding box center [654, 398] width 489 height 23
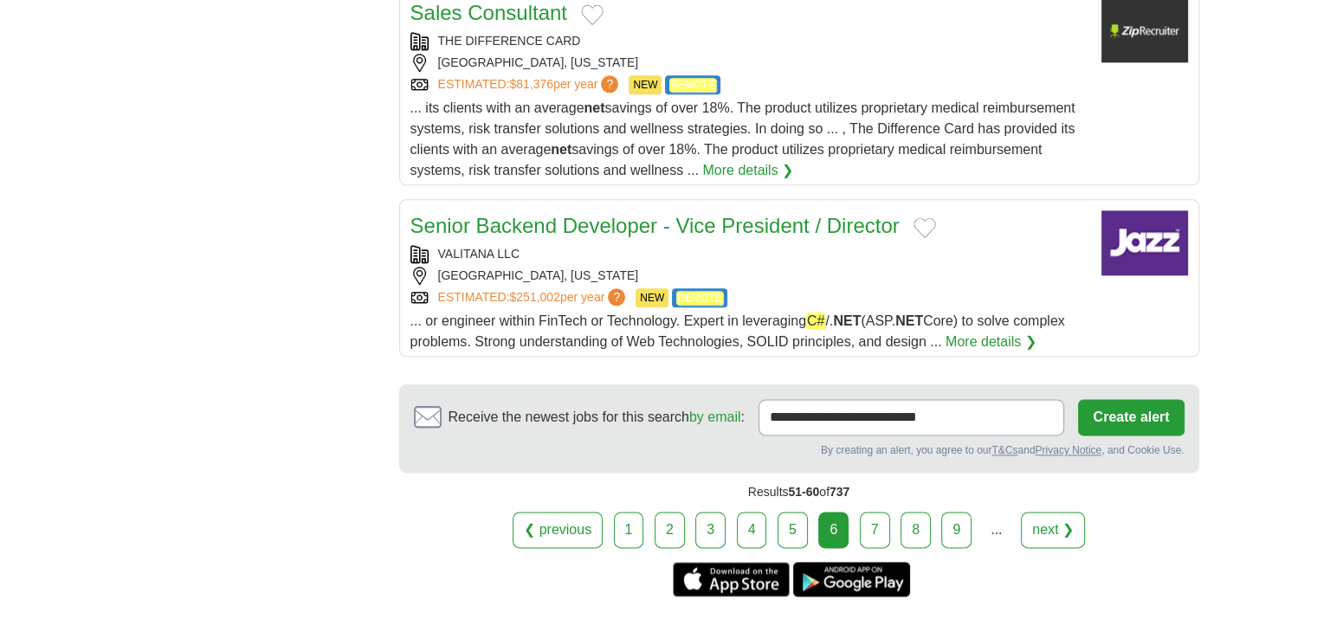
click at [866, 512] on link "7" at bounding box center [875, 530] width 30 height 36
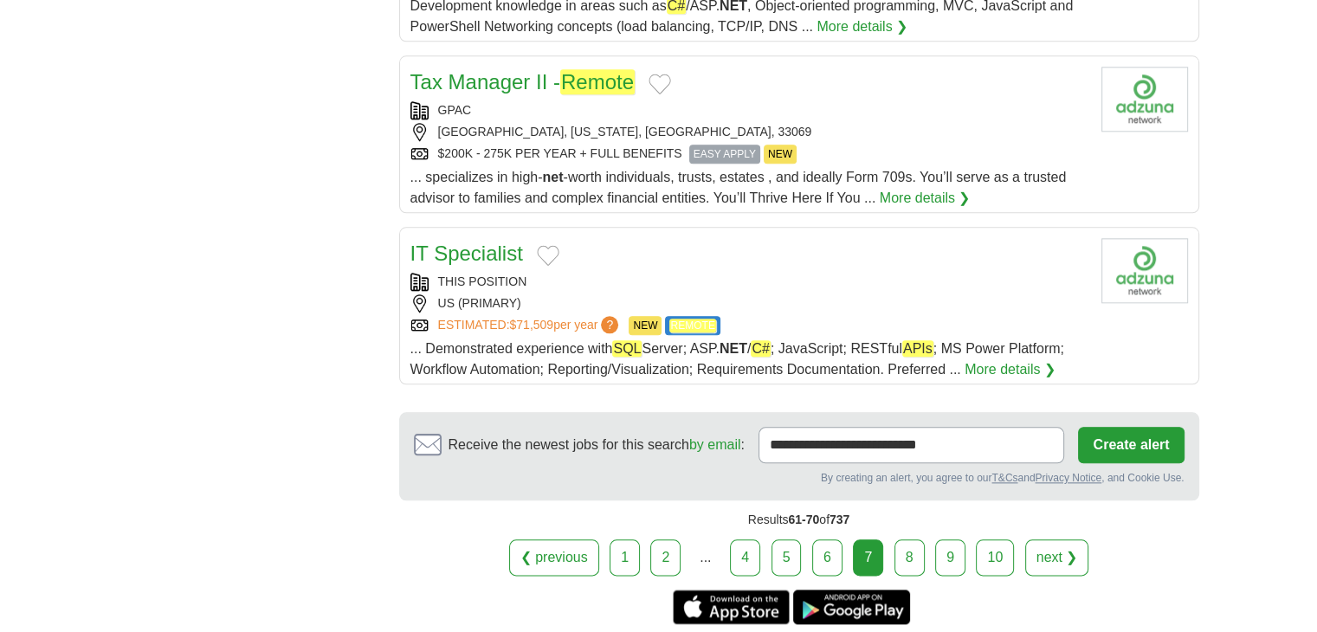
scroll to position [1991, 0]
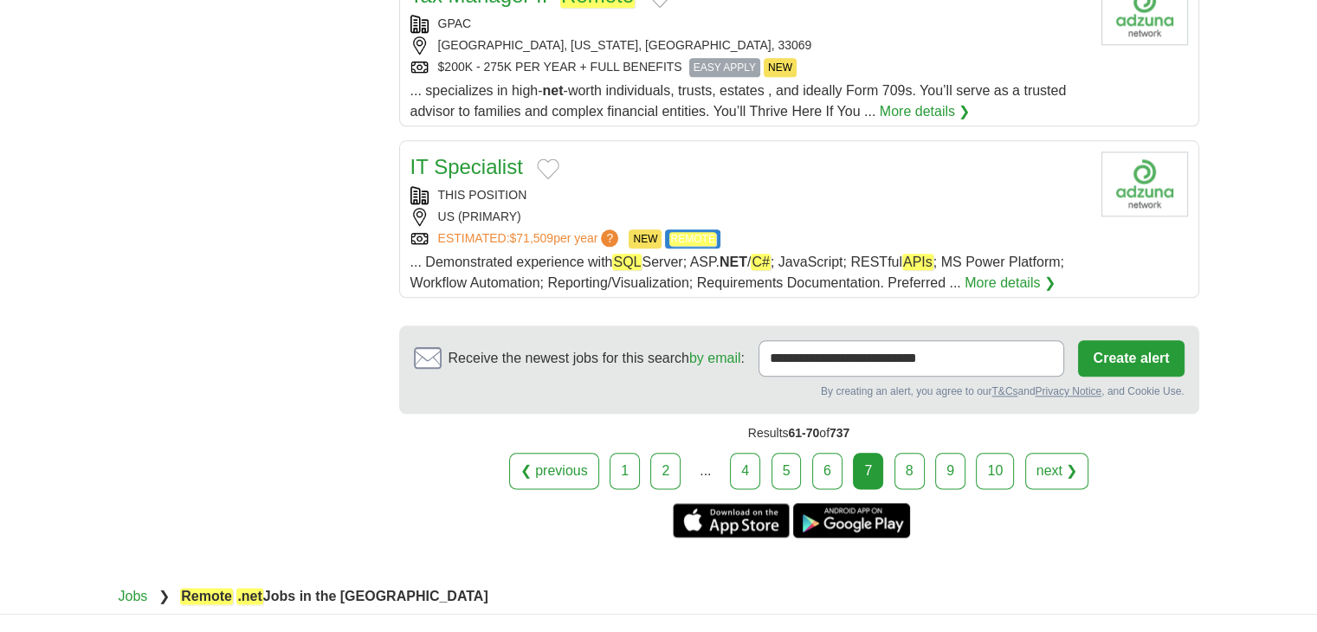
click at [913, 474] on link "8" at bounding box center [909, 471] width 30 height 36
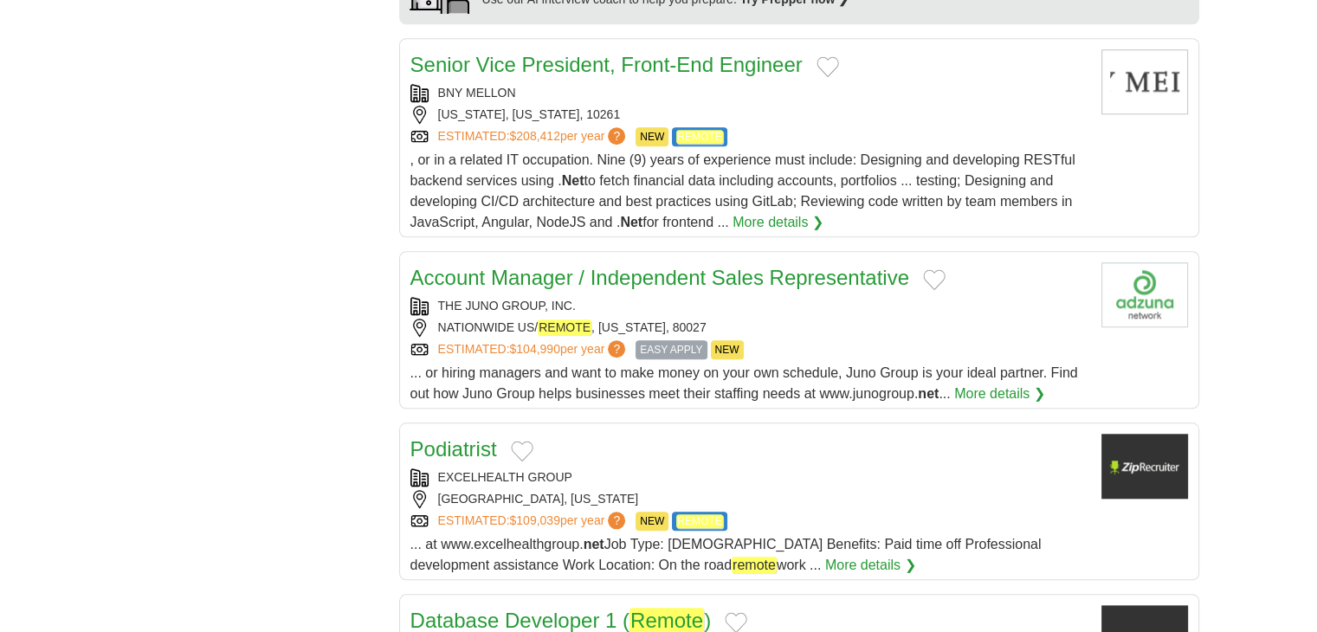
scroll to position [1732, 0]
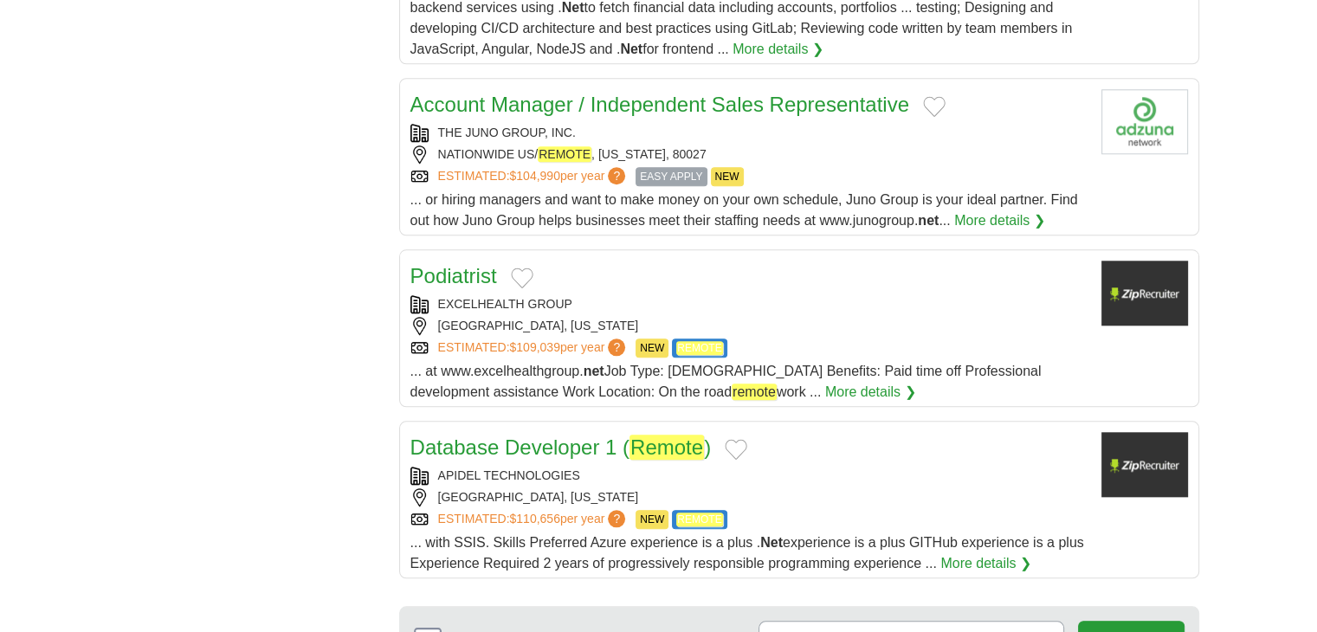
click at [628, 435] on link "Database Developer 1 ( Remote )" at bounding box center [560, 447] width 301 height 25
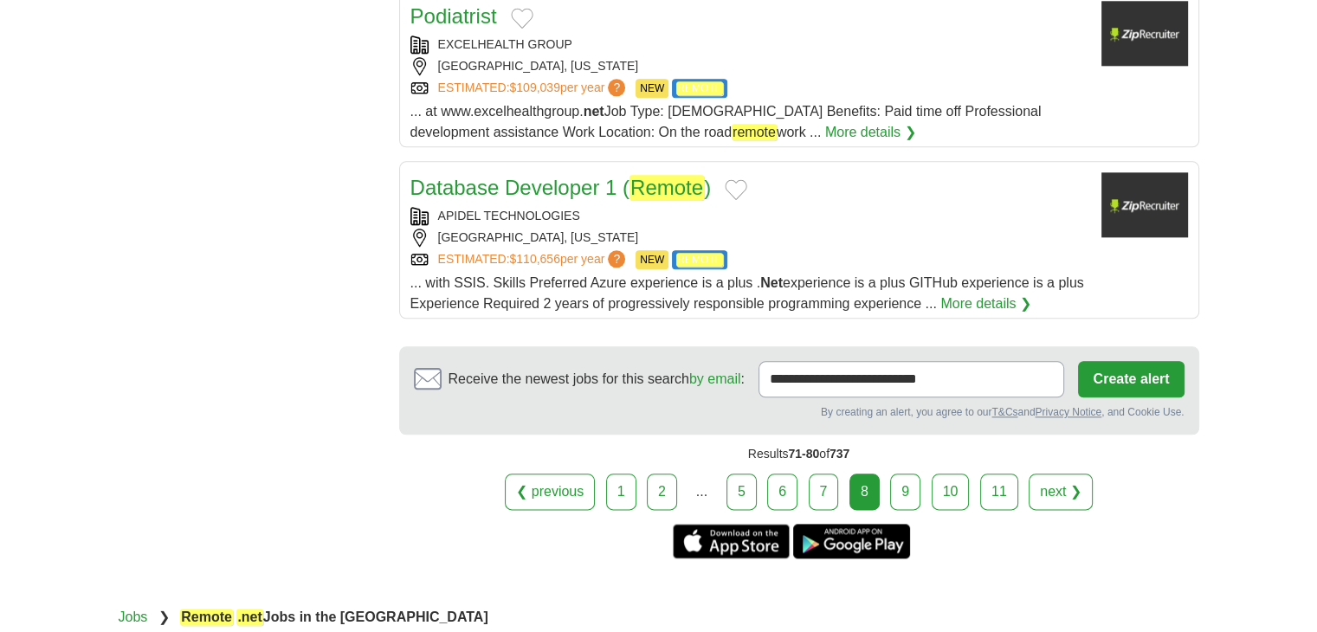
scroll to position [2078, 0]
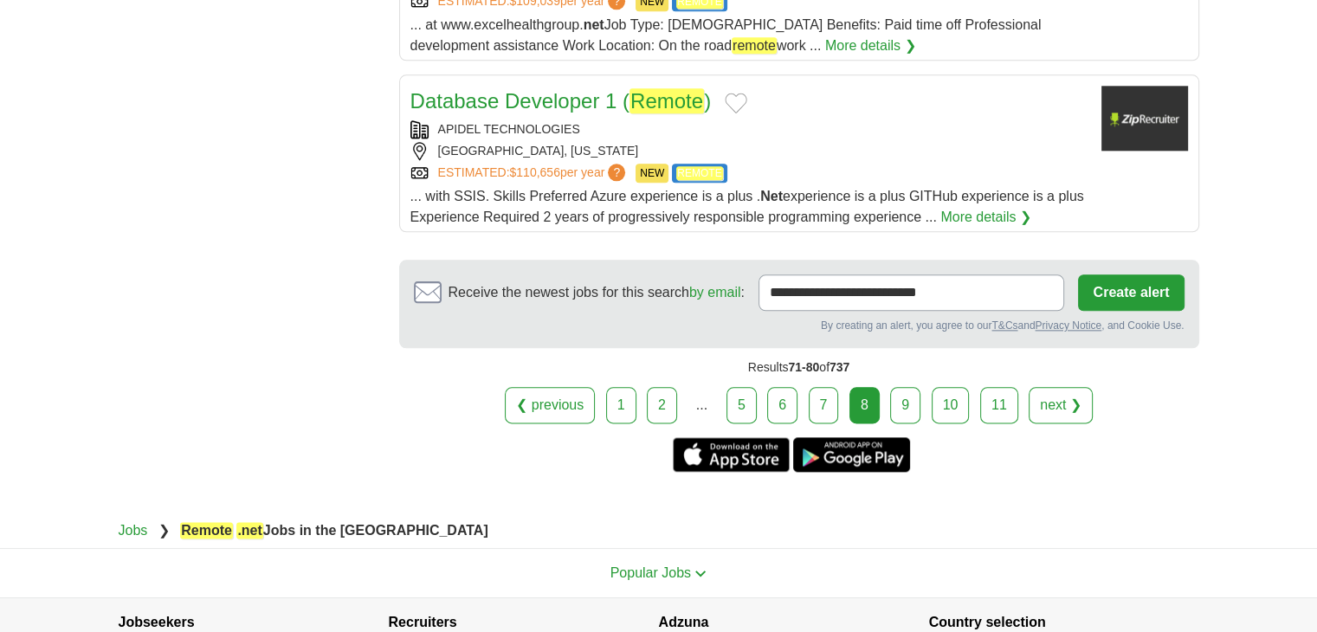
click at [907, 387] on link "9" at bounding box center [905, 405] width 30 height 36
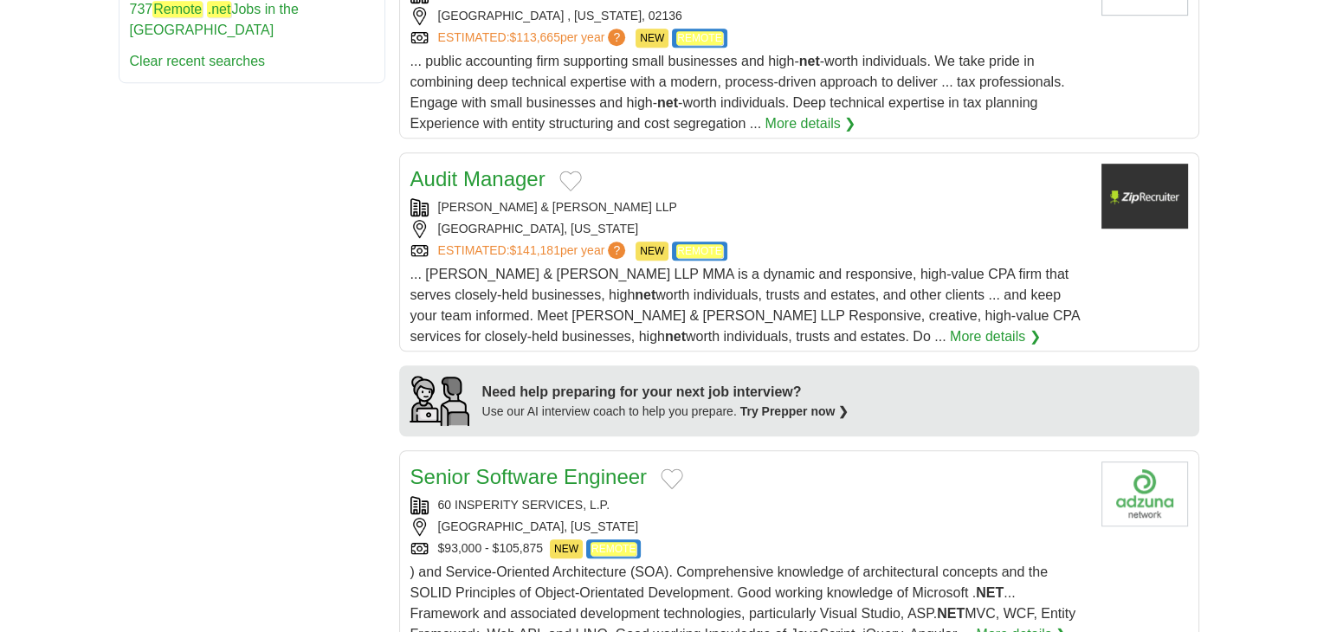
scroll to position [1212, 0]
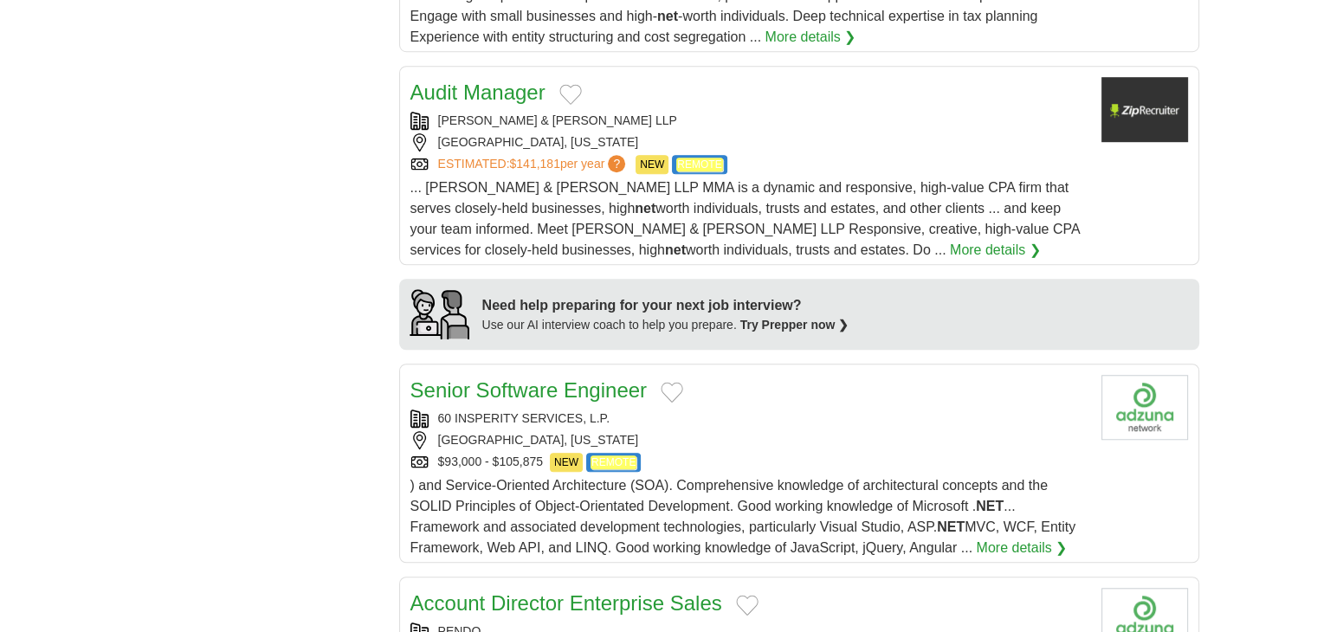
click at [575, 375] on h2 "Senior Software Engineer" at bounding box center [528, 390] width 237 height 31
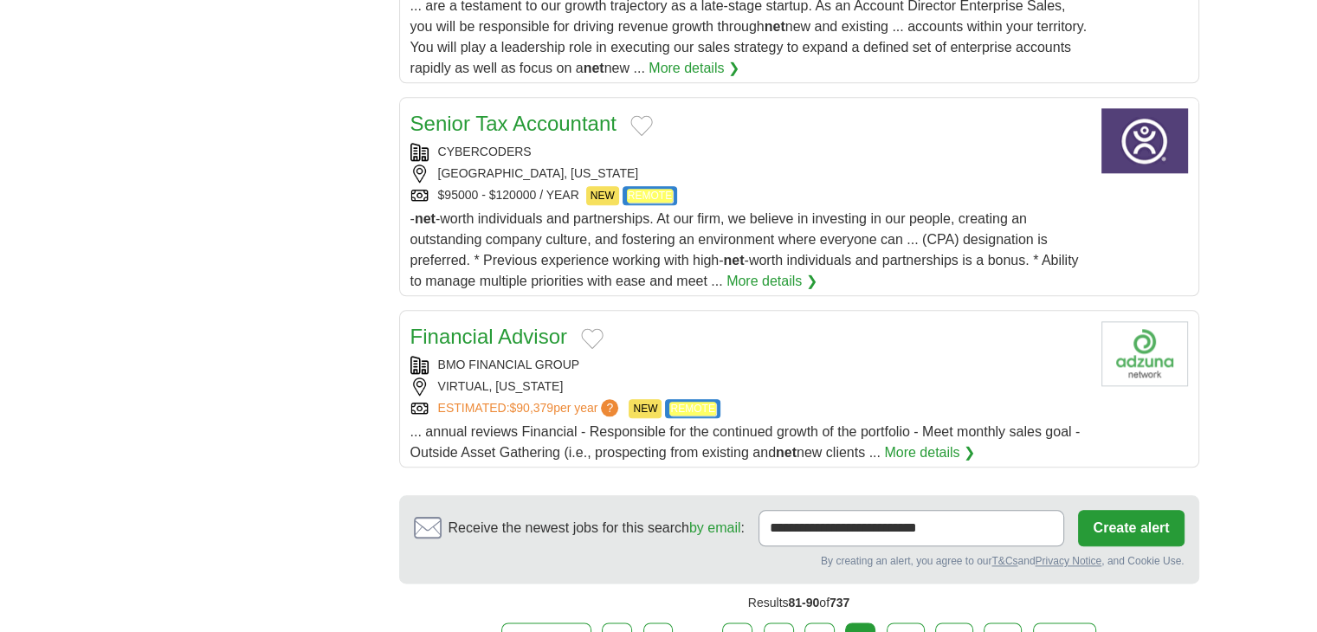
scroll to position [1991, 0]
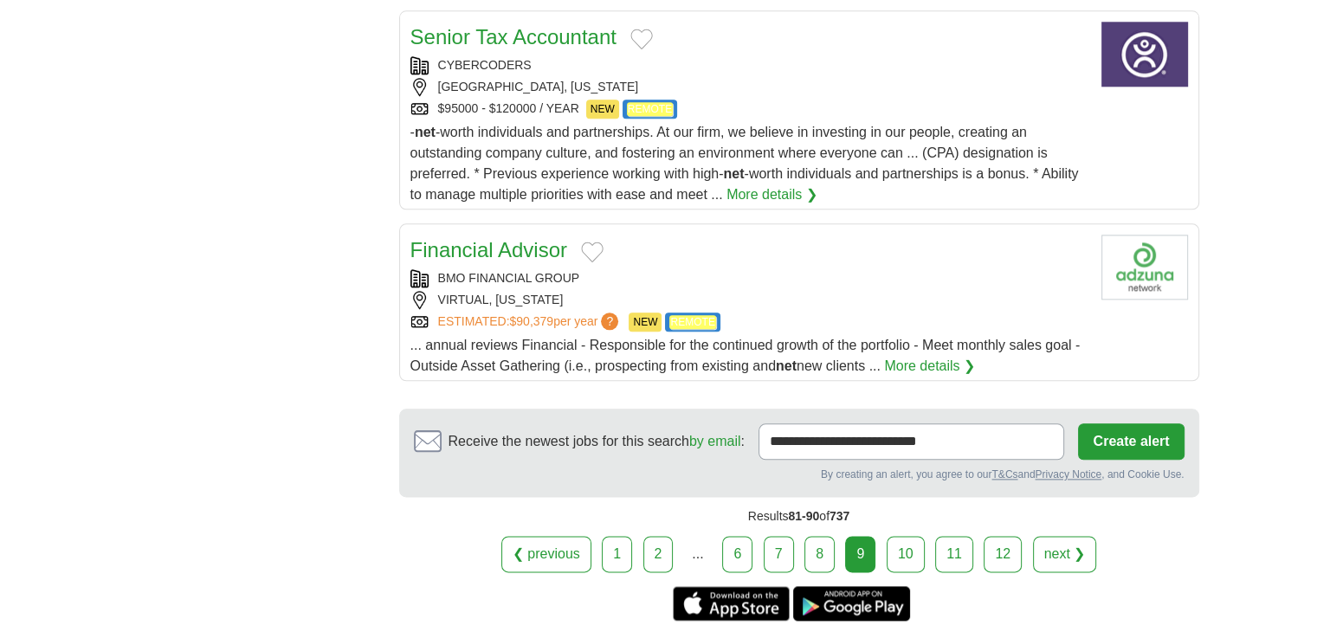
click at [901, 536] on link "10" at bounding box center [906, 554] width 38 height 36
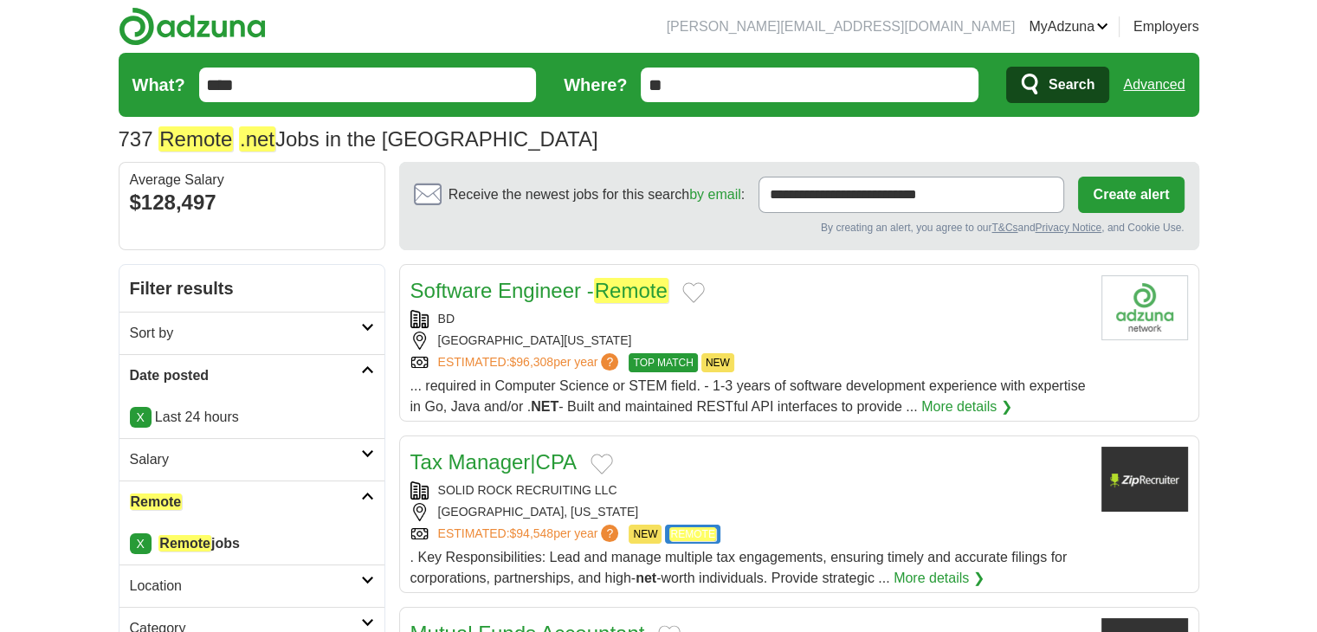
click at [614, 294] on em "Remote" at bounding box center [631, 290] width 74 height 25
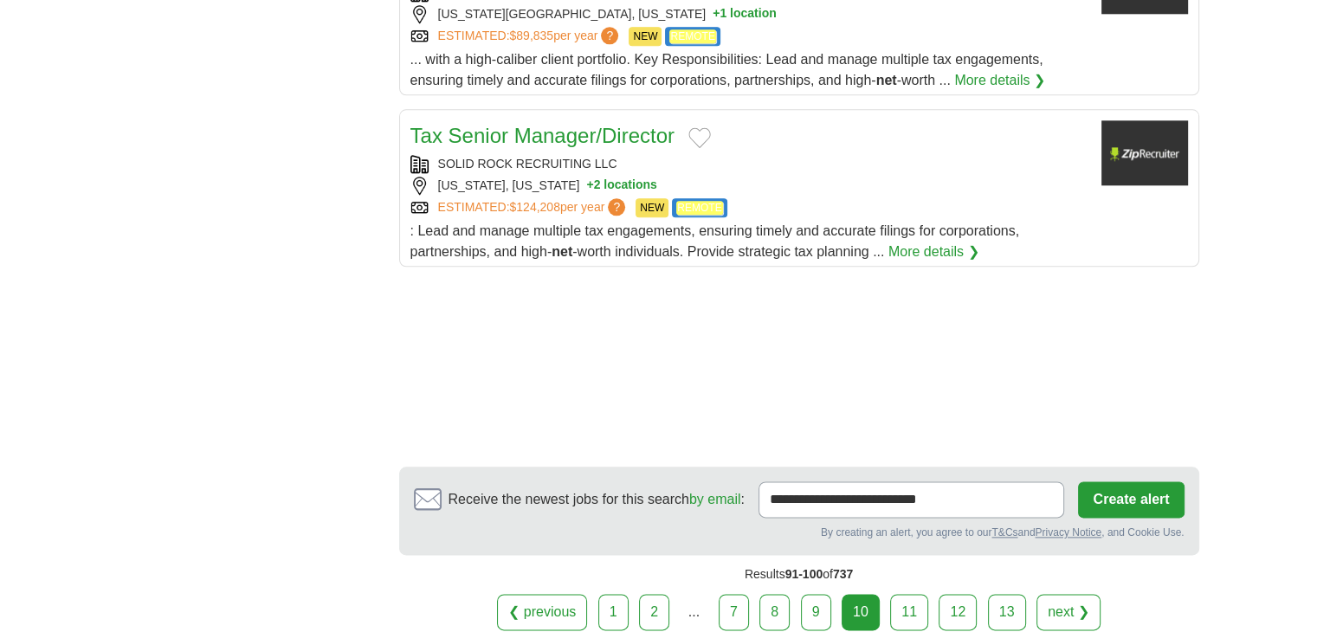
scroll to position [2078, 0]
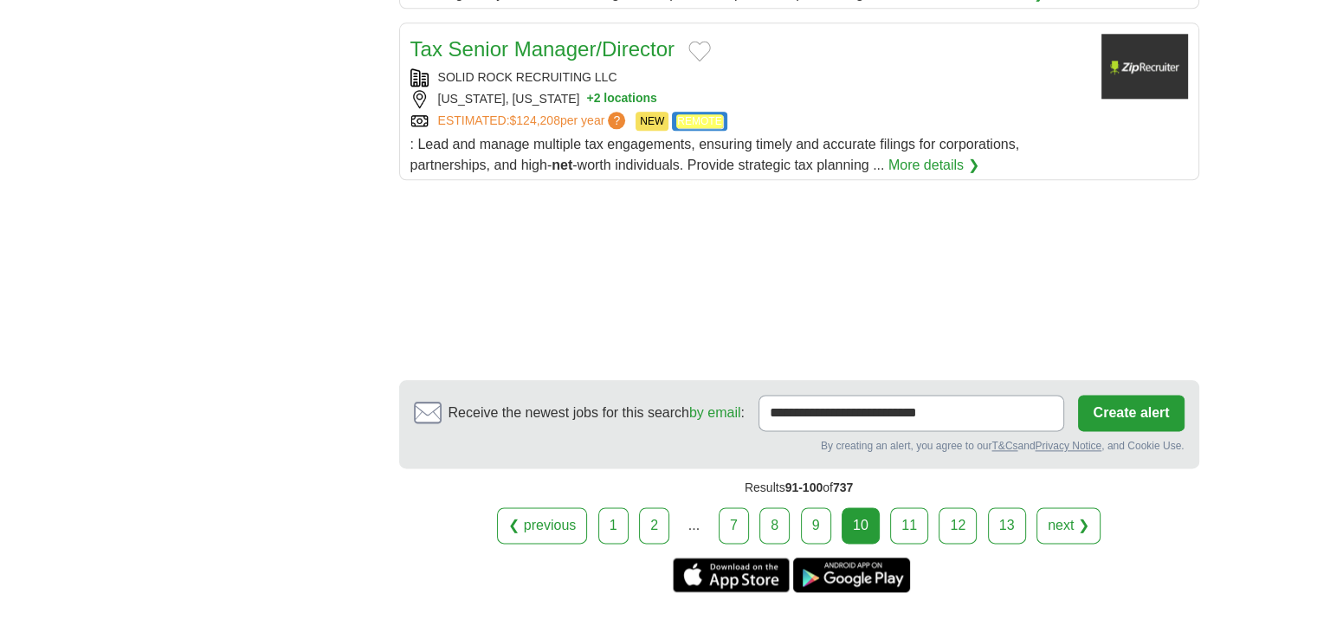
click at [901, 507] on link "11" at bounding box center [909, 525] width 38 height 36
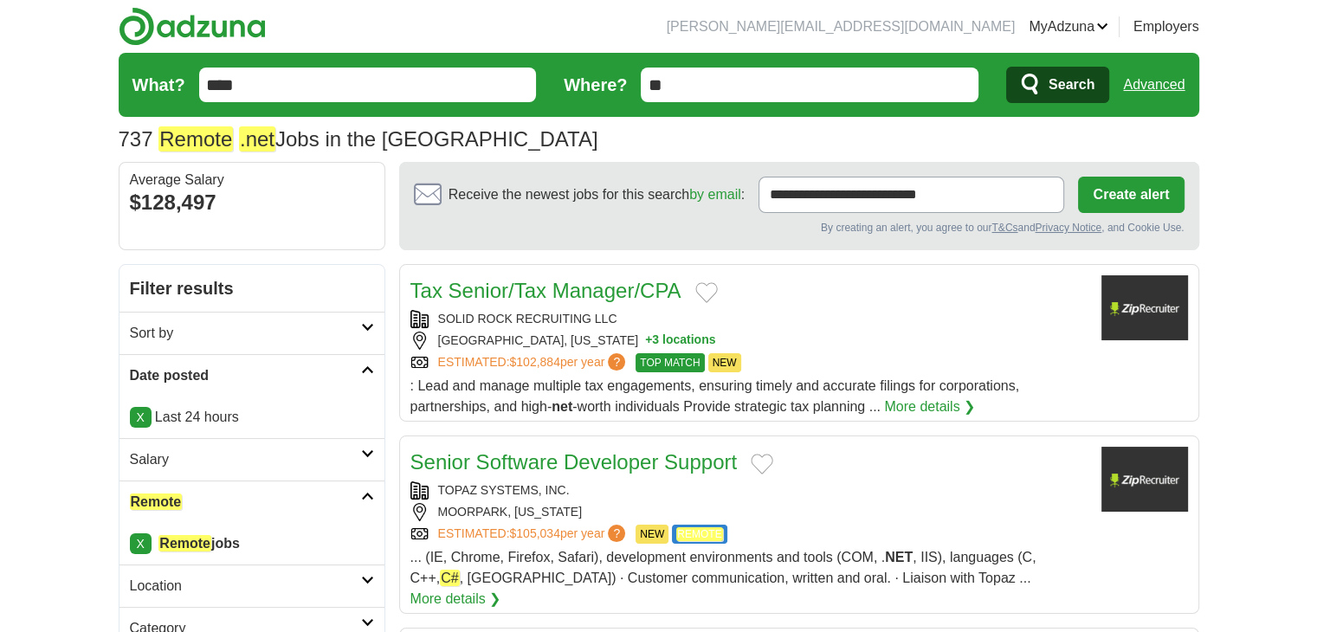
scroll to position [260, 0]
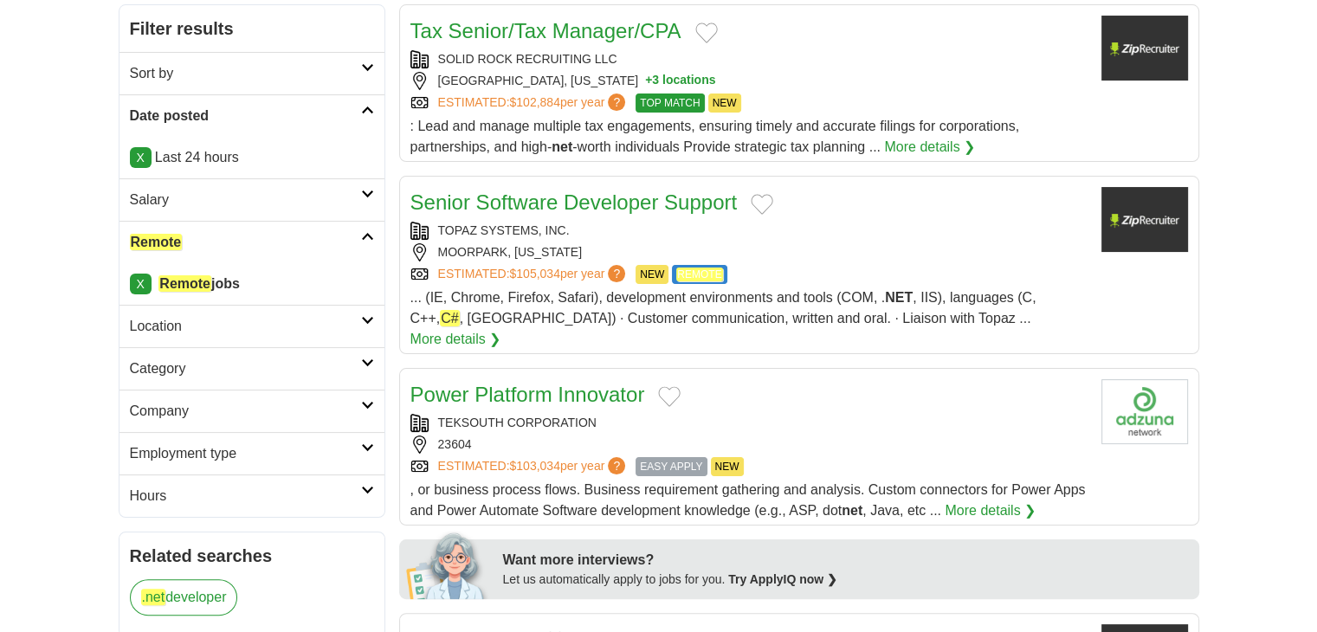
click at [585, 193] on link "Senior Software Developer Support" at bounding box center [573, 201] width 327 height 23
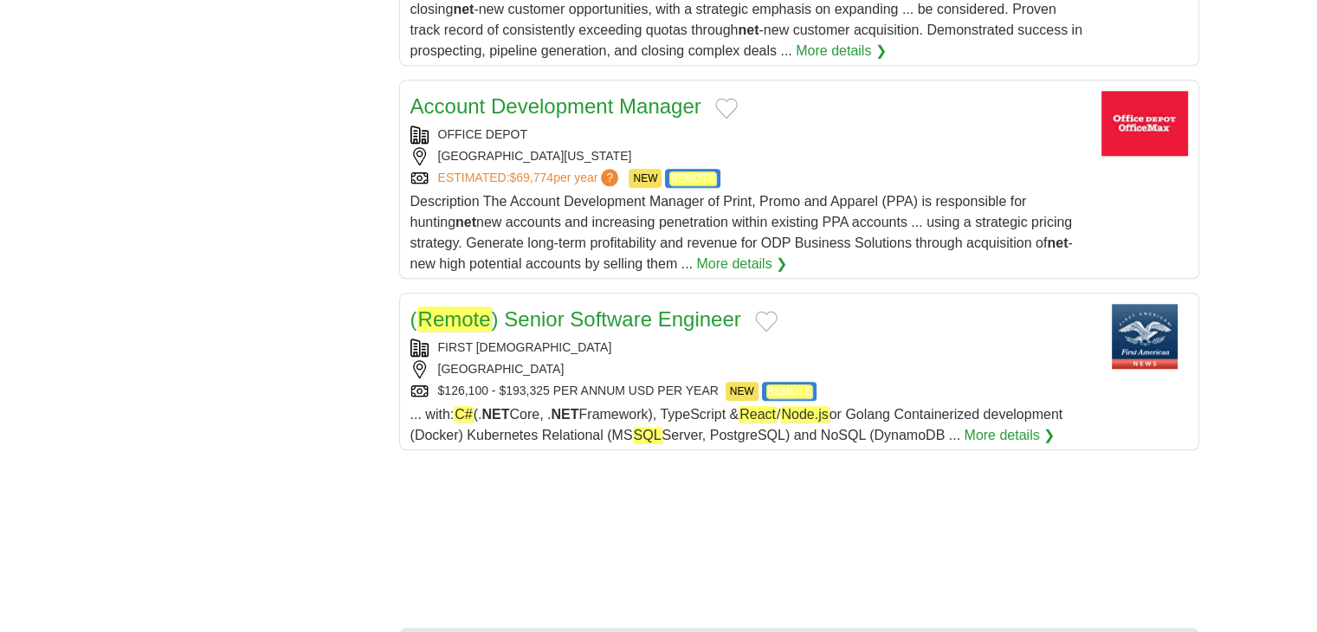
scroll to position [1991, 0]
